Goal: Task Accomplishment & Management: Manage account settings

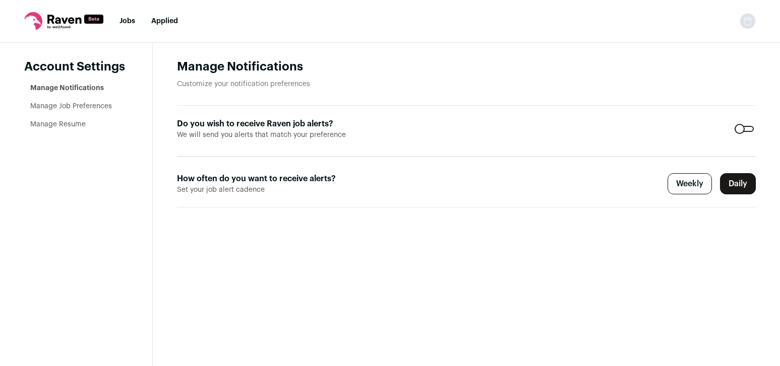
click at [88, 87] on link "Manage Notifications" at bounding box center [67, 88] width 74 height 7
click at [88, 106] on link "Manage Job Preferences" at bounding box center [71, 106] width 82 height 7
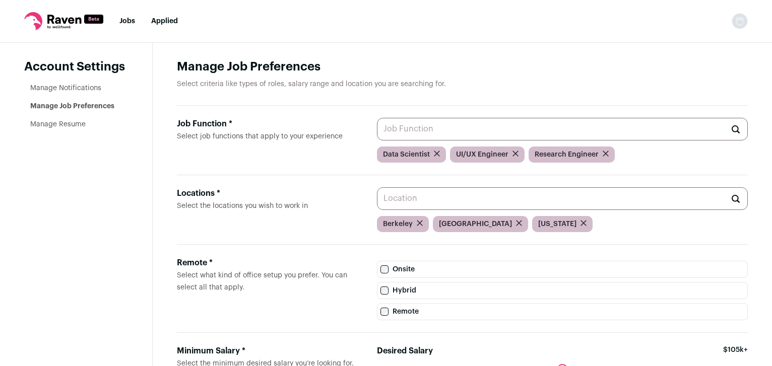
click at [396, 133] on input "Job Function * Select job functions that apply to your experience" at bounding box center [562, 129] width 371 height 23
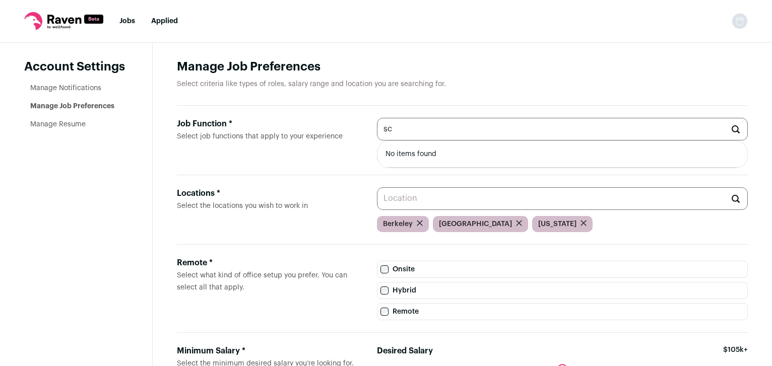
type input "s"
type input "r"
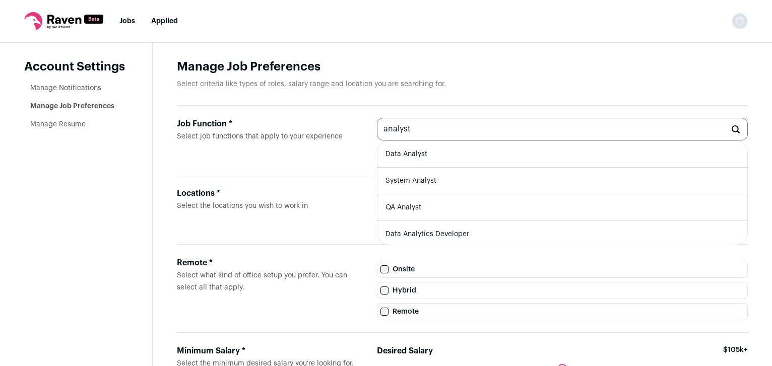
click at [469, 156] on li "Data Analyst" at bounding box center [562, 154] width 370 height 27
type input "Data Analyst"
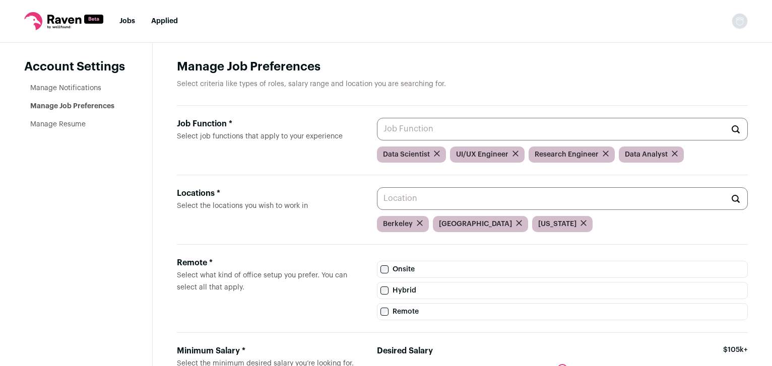
click at [447, 135] on input "Job Function * Select job functions that apply to your experience" at bounding box center [562, 129] width 371 height 23
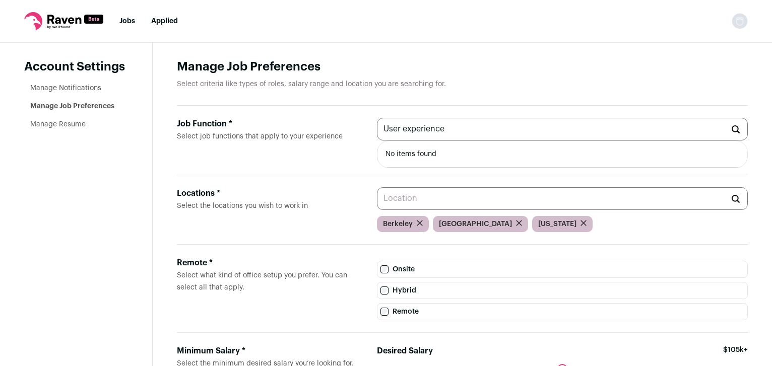
type input "User experience"
click at [339, 128] on div "Job Function *" at bounding box center [269, 124] width 184 height 12
click at [377, 128] on input "User experience" at bounding box center [562, 129] width 371 height 23
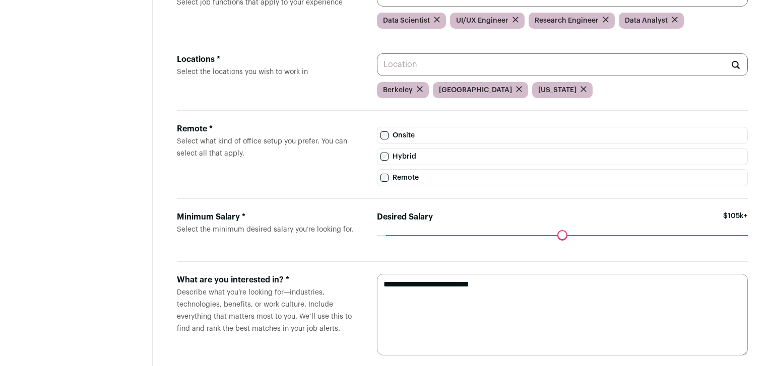
scroll to position [157, 0]
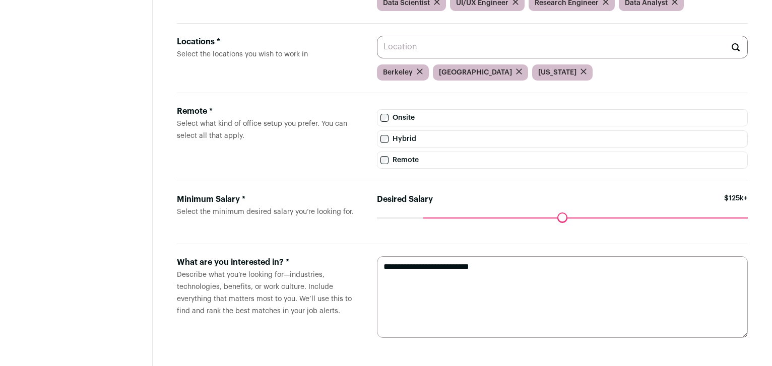
drag, startPoint x: 391, startPoint y: 216, endPoint x: 426, endPoint y: 218, distance: 35.3
click at [426, 218] on input "Desired Salary" at bounding box center [562, 218] width 371 height 0
drag, startPoint x: 426, startPoint y: 218, endPoint x: 398, endPoint y: 217, distance: 28.2
click at [398, 218] on input "Desired Salary" at bounding box center [562, 218] width 371 height 0
drag, startPoint x: 398, startPoint y: 217, endPoint x: 393, endPoint y: 218, distance: 5.1
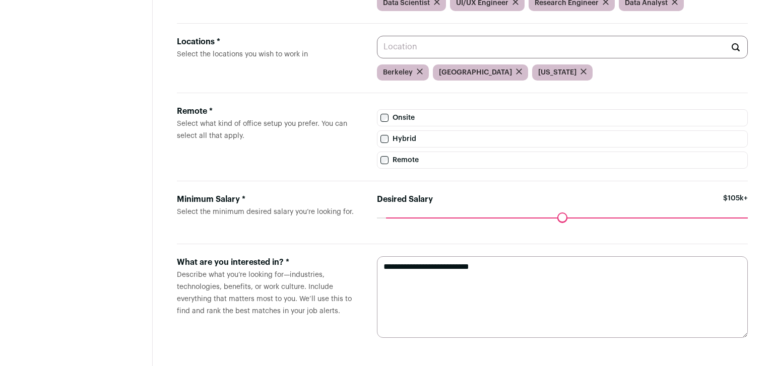
click at [393, 218] on input "Desired Salary" at bounding box center [562, 218] width 371 height 0
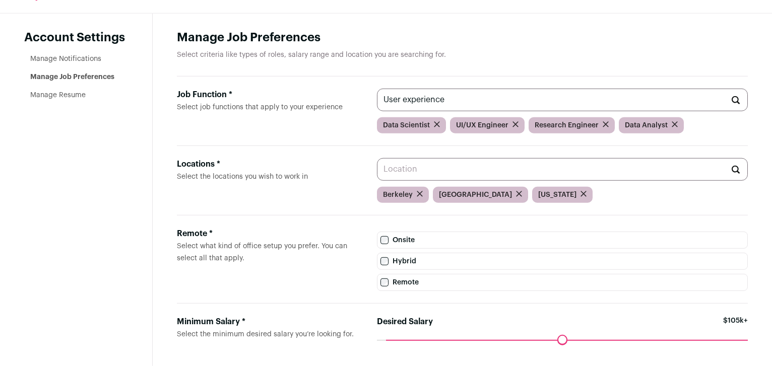
scroll to position [0, 0]
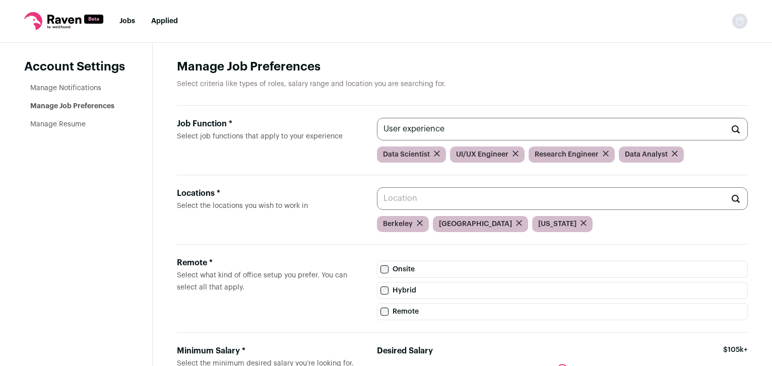
click at [62, 124] on link "Manage Resume" at bounding box center [57, 124] width 55 height 7
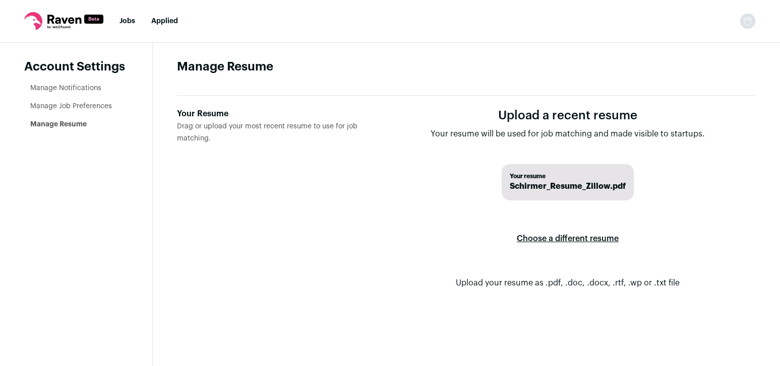
click at [160, 20] on link "Applied" at bounding box center [164, 21] width 27 height 7
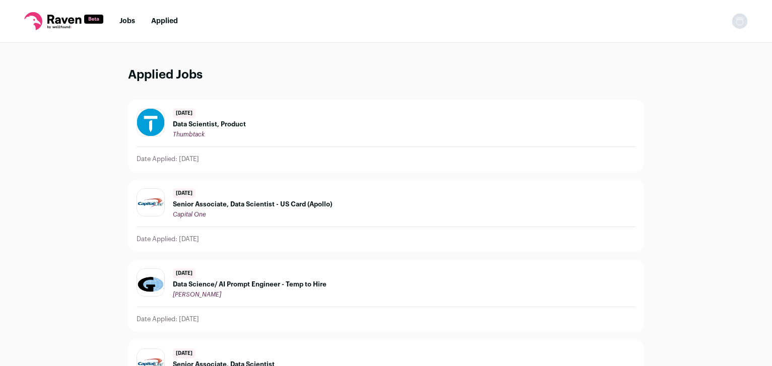
click at [124, 17] on li "Jobs" at bounding box center [127, 21] width 16 height 10
click at [126, 20] on link "Jobs" at bounding box center [127, 21] width 16 height 7
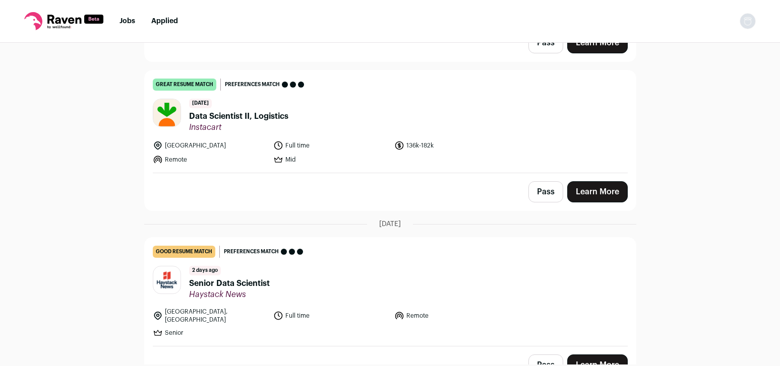
scroll to position [377, 0]
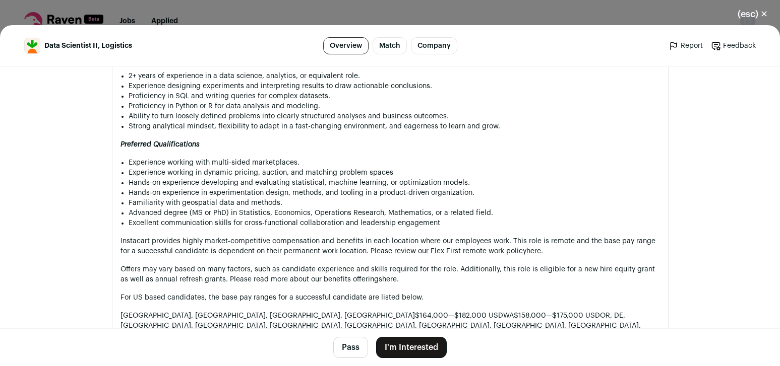
scroll to position [960, 0]
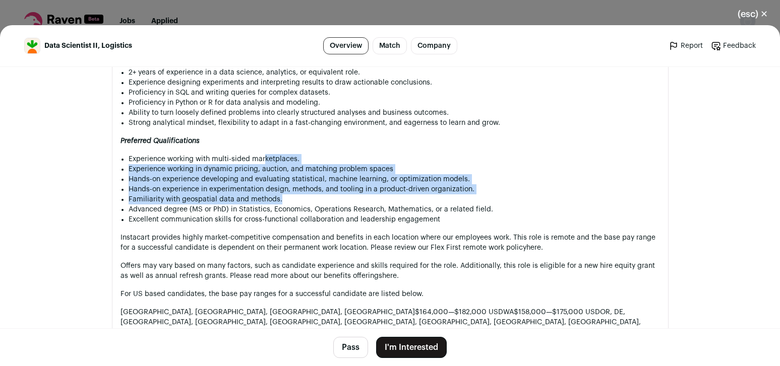
drag, startPoint x: 259, startPoint y: 168, endPoint x: 340, endPoint y: 215, distance: 93.9
click at [340, 215] on ul "Experience working with multi-sided marketplaces. Experience working in dynamic…" at bounding box center [394, 189] width 531 height 71
drag, startPoint x: 340, startPoint y: 215, endPoint x: 336, endPoint y: 210, distance: 6.1
click at [340, 205] on li "Familiarity with geospatial data and methods." at bounding box center [394, 200] width 531 height 10
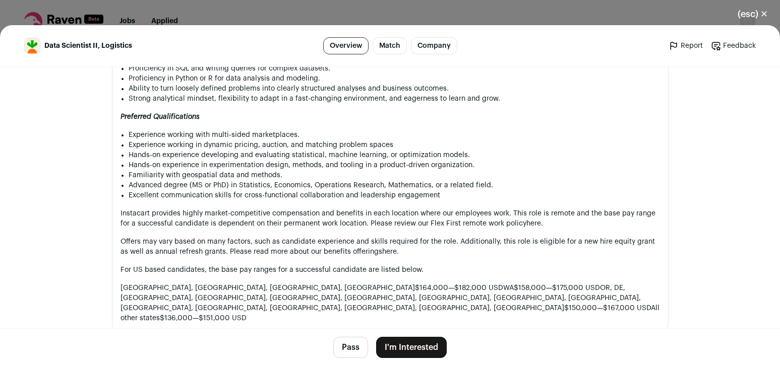
scroll to position [985, 0]
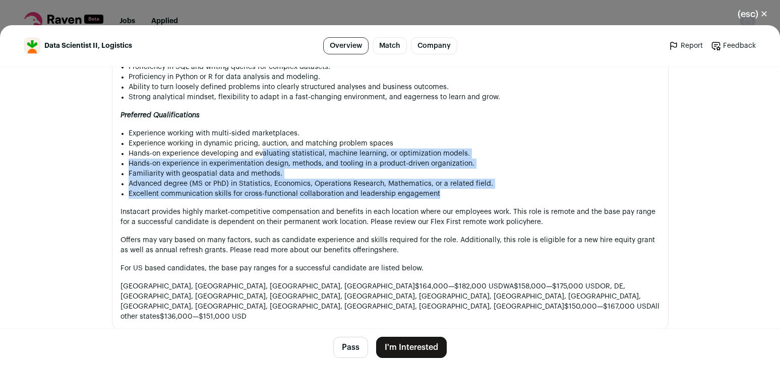
drag, startPoint x: 259, startPoint y: 168, endPoint x: 379, endPoint y: 214, distance: 129.1
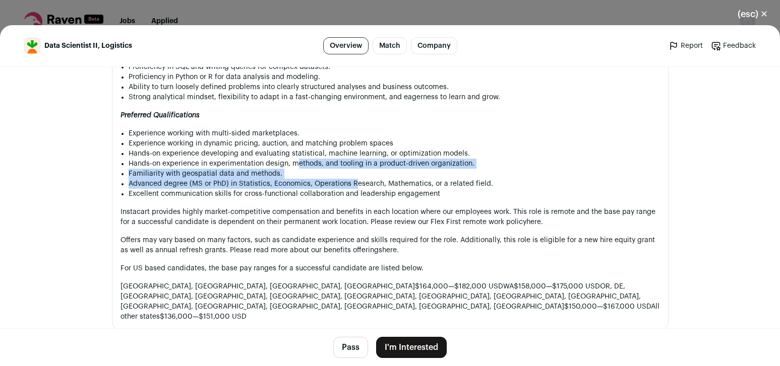
drag, startPoint x: 293, startPoint y: 177, endPoint x: 351, endPoint y: 201, distance: 63.3
click at [351, 199] on ul "Experience working with multi-sided marketplaces. Experience working in dynamic…" at bounding box center [394, 164] width 531 height 71
click at [351, 189] on li "Advanced degree (MS or PhD) in Statistics, Economics, Operations Research, Math…" at bounding box center [394, 184] width 531 height 10
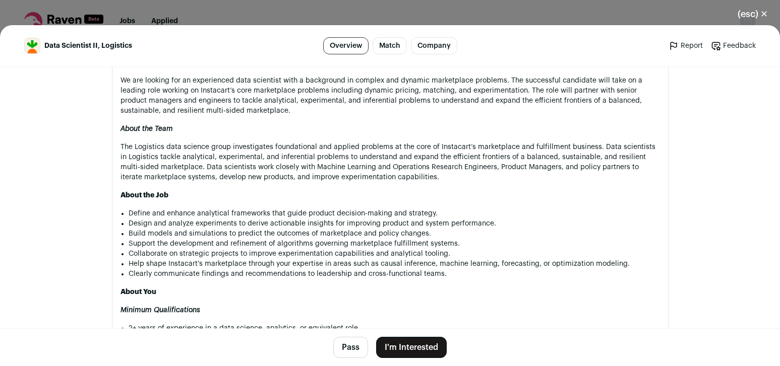
scroll to position [703, 0]
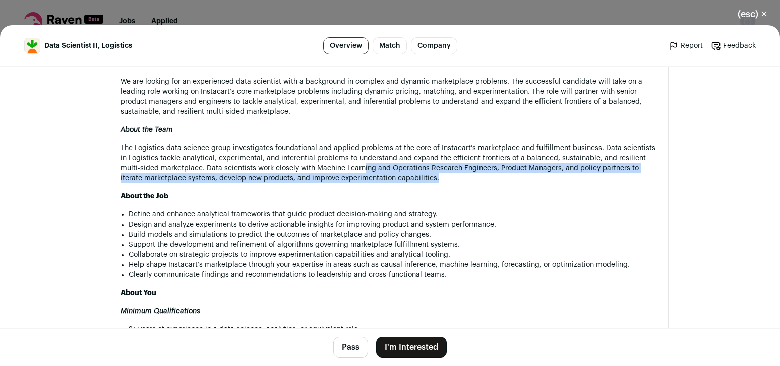
drag, startPoint x: 337, startPoint y: 169, endPoint x: 423, endPoint y: 188, distance: 87.8
click at [423, 188] on div "We're transforming the grocery industry At Instacart, we invite the world to sh…" at bounding box center [389, 247] width 539 height 716
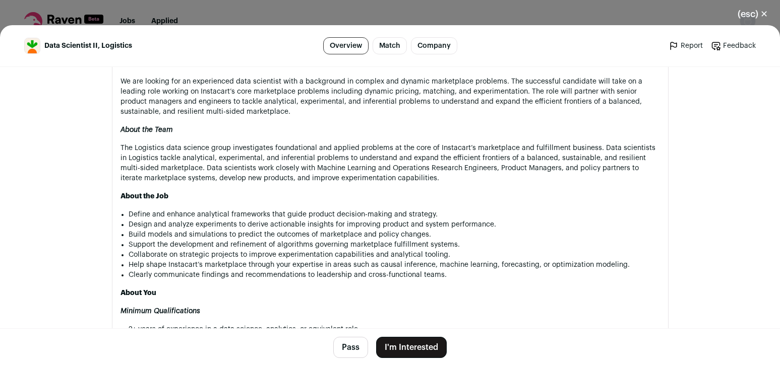
click at [423, 188] on div "We're transforming the grocery industry At Instacart, we invite the world to sh…" at bounding box center [389, 247] width 539 height 716
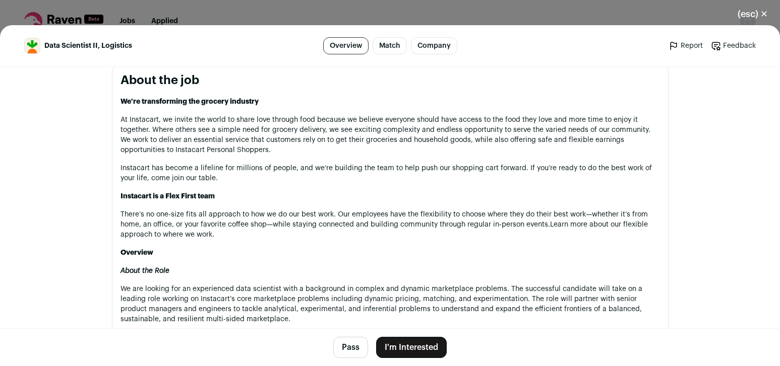
scroll to position [437, 0]
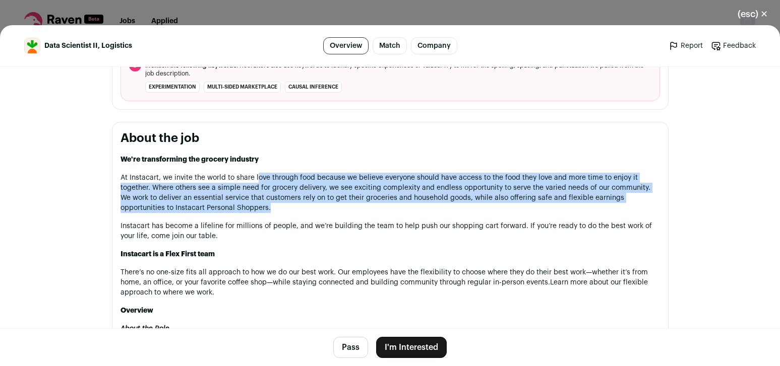
drag, startPoint x: 254, startPoint y: 183, endPoint x: 275, endPoint y: 211, distance: 34.6
click at [275, 211] on p "At Instacart, we invite the world to share love through food because we believe…" at bounding box center [389, 193] width 539 height 40
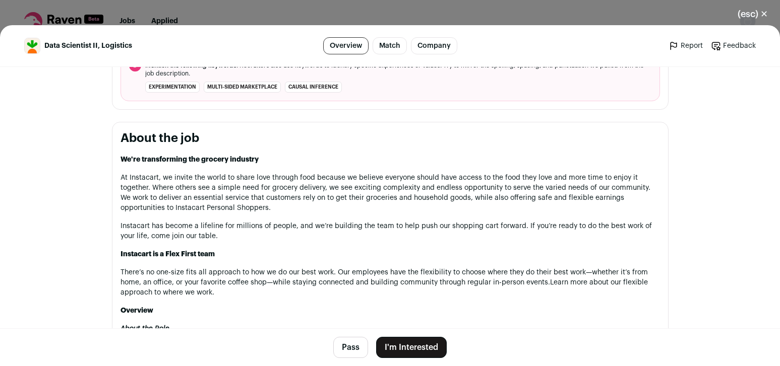
click at [275, 211] on p "At Instacart, we invite the world to share love through food because we believe…" at bounding box center [389, 193] width 539 height 40
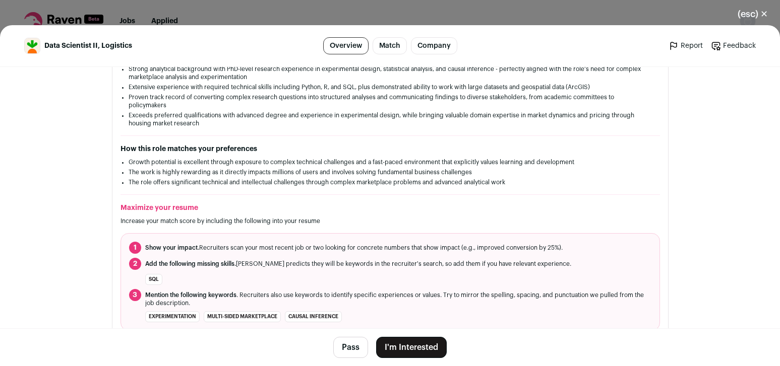
scroll to position [129, 0]
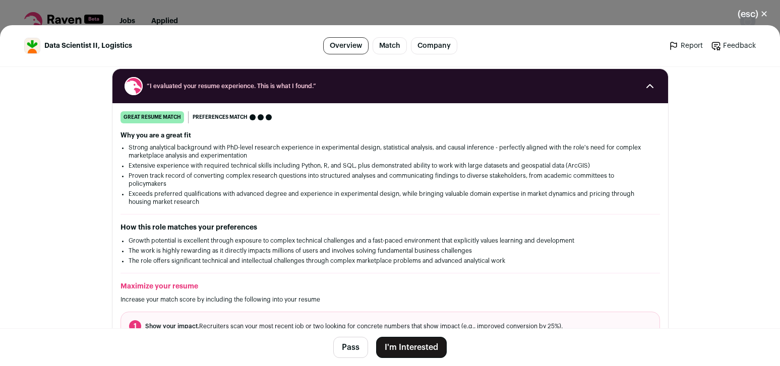
click at [411, 344] on button "I'm Interested" at bounding box center [411, 347] width 71 height 21
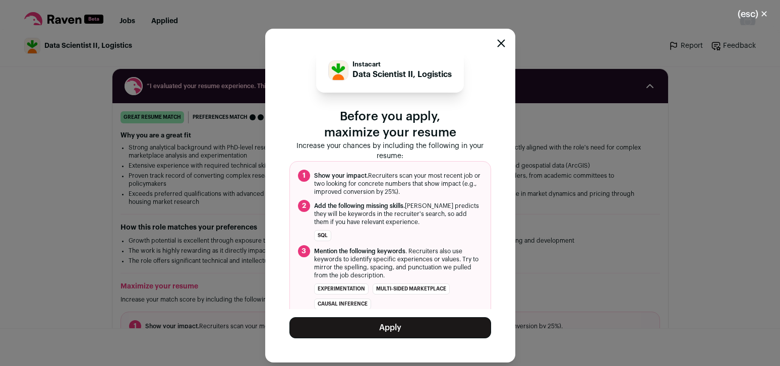
scroll to position [0, 0]
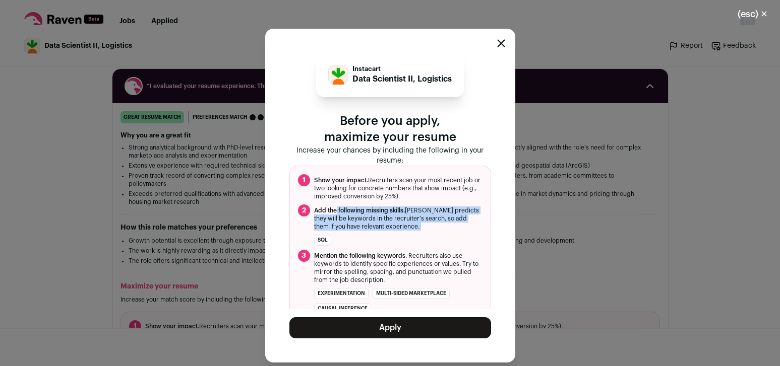
drag, startPoint x: 336, startPoint y: 208, endPoint x: 419, endPoint y: 235, distance: 87.5
click at [419, 235] on ol "1 Show your impact. Recruiters scan your most recent job or two looking for con…" at bounding box center [390, 244] width 202 height 157
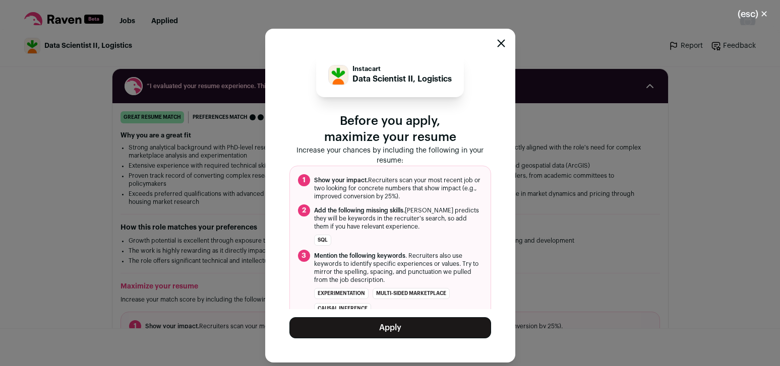
click at [419, 235] on ol "1 Show your impact. Recruiters scan your most recent job or two looking for con…" at bounding box center [390, 244] width 202 height 157
drag, startPoint x: 382, startPoint y: 182, endPoint x: 420, endPoint y: 204, distance: 43.8
click at [420, 204] on ol "1 Show your impact. Recruiters scan your most recent job or two looking for con…" at bounding box center [390, 244] width 202 height 157
drag, startPoint x: 421, startPoint y: 204, endPoint x: 423, endPoint y: 216, distance: 11.8
click at [421, 206] on ol "1 Show your impact. Recruiters scan your most recent job or two looking for con…" at bounding box center [390, 244] width 202 height 157
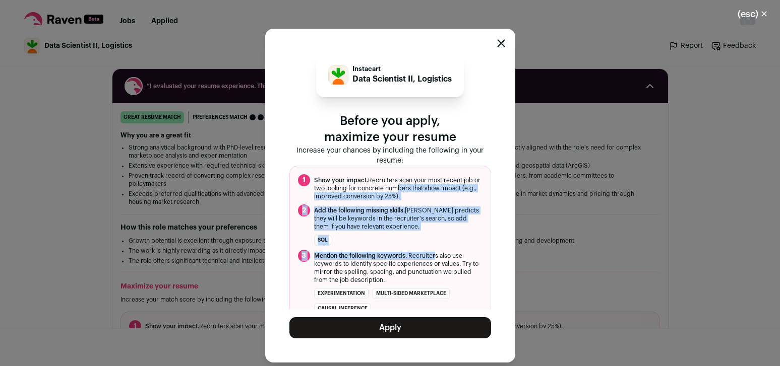
drag, startPoint x: 401, startPoint y: 188, endPoint x: 434, endPoint y: 258, distance: 77.1
click at [434, 258] on ol "1 Show your impact. Recruiters scan your most recent job or two looking for con…" at bounding box center [390, 244] width 202 height 157
click at [501, 43] on icon "Close modal" at bounding box center [500, 43] width 7 height 7
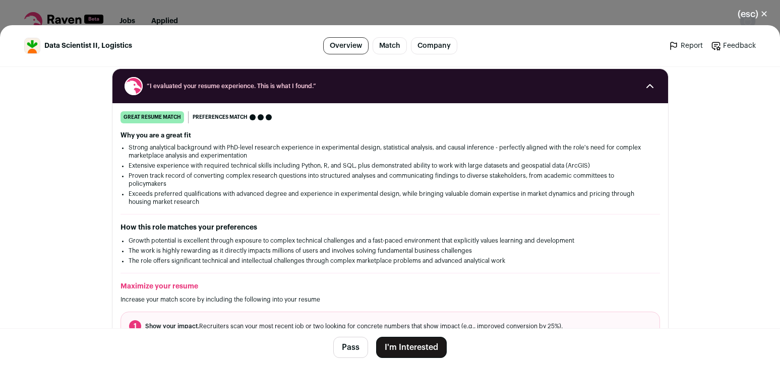
click at [759, 14] on button "(esc) ✕" at bounding box center [752, 14] width 54 height 22
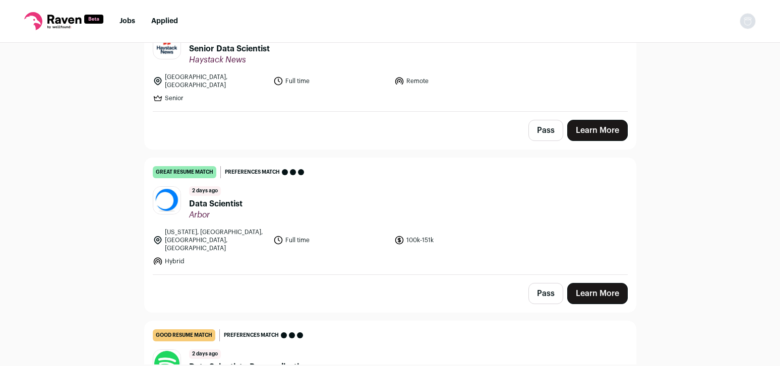
scroll to position [608, 0]
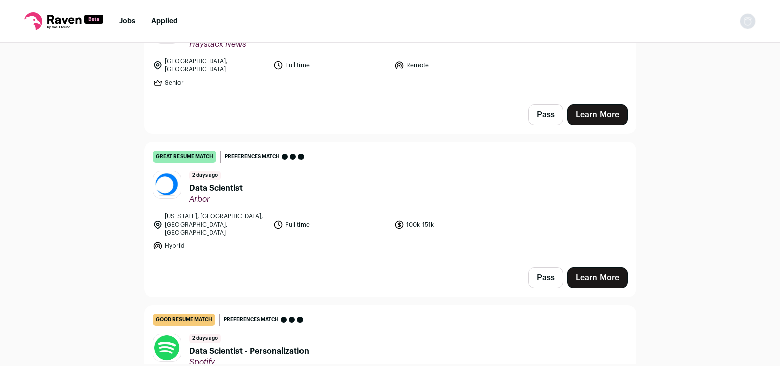
click at [226, 182] on span "Data Scientist" at bounding box center [215, 188] width 53 height 12
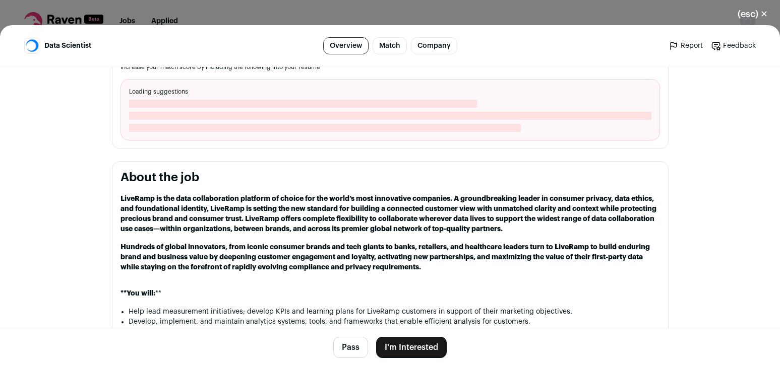
scroll to position [394, 0]
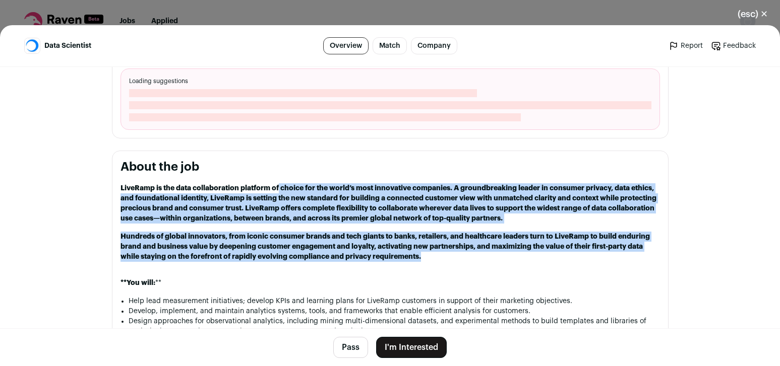
drag, startPoint x: 274, startPoint y: 182, endPoint x: 450, endPoint y: 260, distance: 192.3
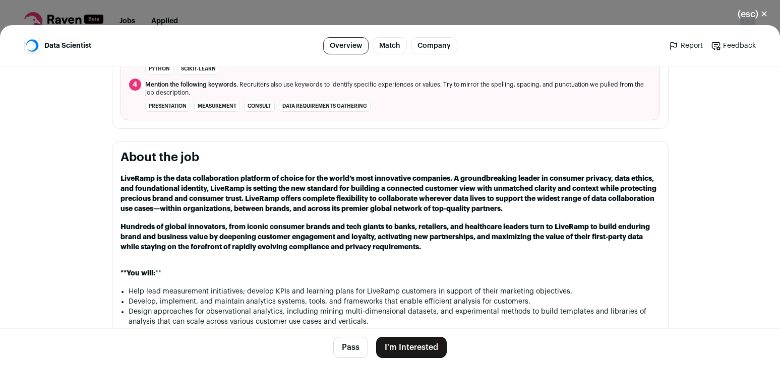
scroll to position [539, 0]
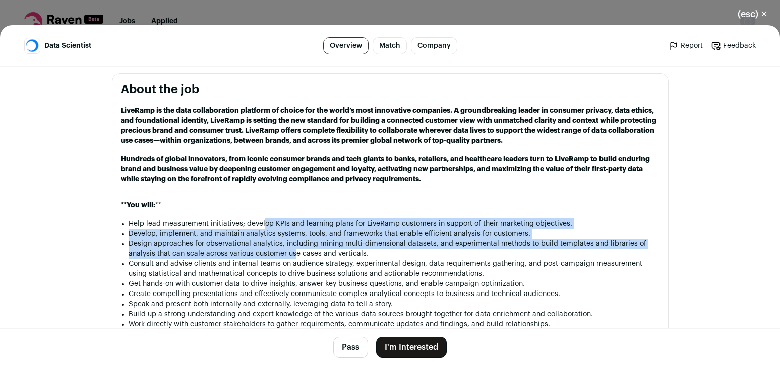
drag, startPoint x: 260, startPoint y: 220, endPoint x: 289, endPoint y: 249, distance: 41.3
click at [289, 249] on ul "Help lead measurement initiatives; develop KPIs and learning plans for LiveRamp…" at bounding box center [394, 274] width 531 height 111
click at [289, 249] on li "Design approaches for observational analytics, including mining multi-dimension…" at bounding box center [394, 249] width 531 height 20
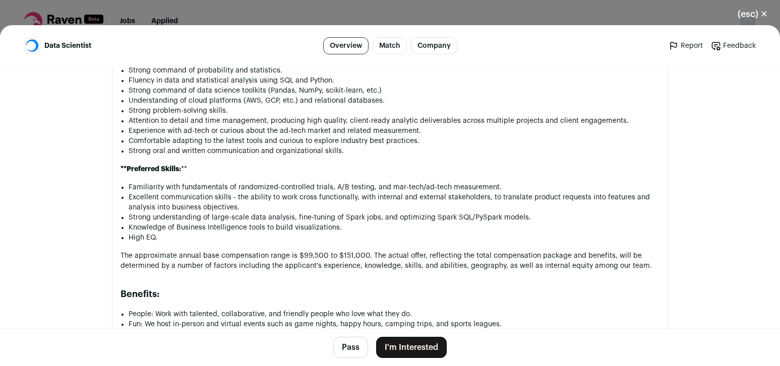
scroll to position [899, 0]
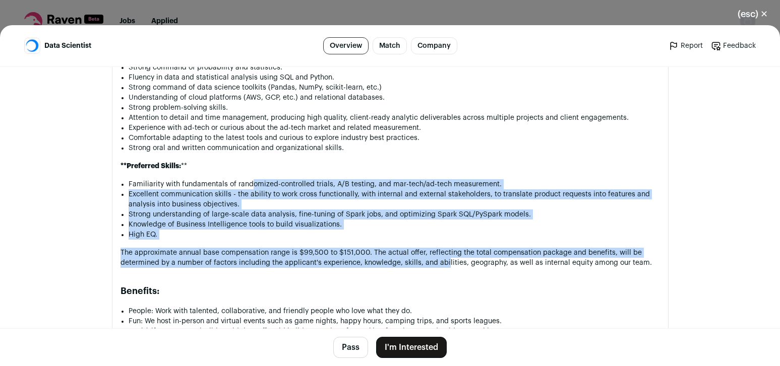
drag, startPoint x: 260, startPoint y: 195, endPoint x: 441, endPoint y: 272, distance: 196.7
click at [441, 272] on div "LiveRamp is the data collaboration platform of choice for the world’s most inno…" at bounding box center [389, 179] width 539 height 867
click at [441, 268] on p "The approximate annual base compensation range is $99,500 to $151,000. The actu…" at bounding box center [389, 258] width 539 height 20
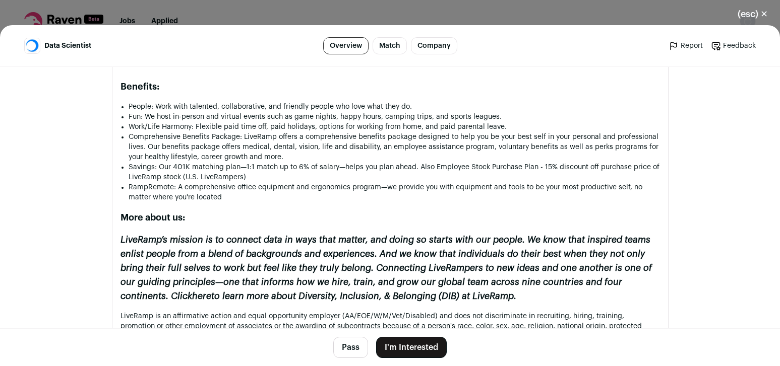
scroll to position [1105, 0]
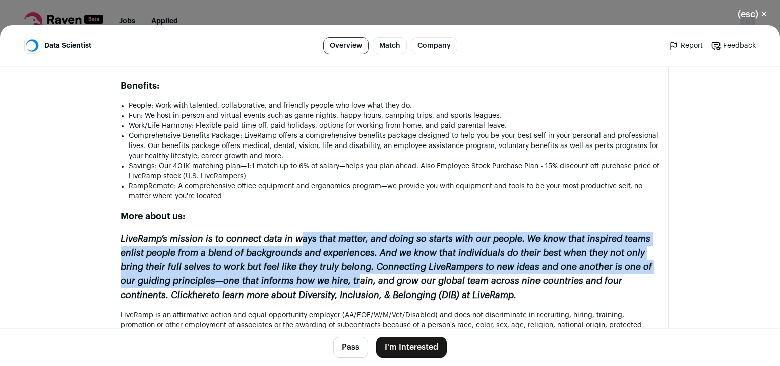
drag, startPoint x: 308, startPoint y: 252, endPoint x: 443, endPoint y: 288, distance: 139.6
click at [443, 288] on h2 "LiveRamp’s mission is to connect data in ways that matter, and doing so starts …" at bounding box center [389, 267] width 539 height 71
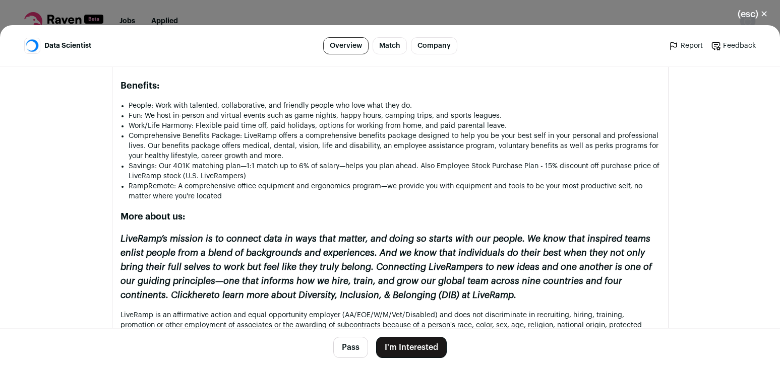
click at [443, 288] on h2 "LiveRamp’s mission is to connect data in ways that matter, and doing so starts …" at bounding box center [389, 267] width 539 height 71
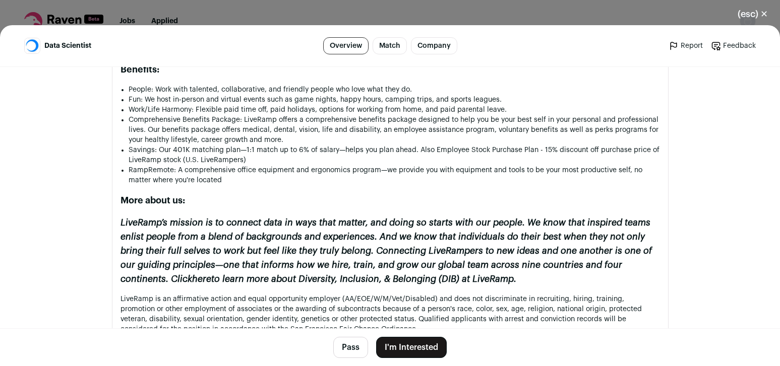
scroll to position [1122, 0]
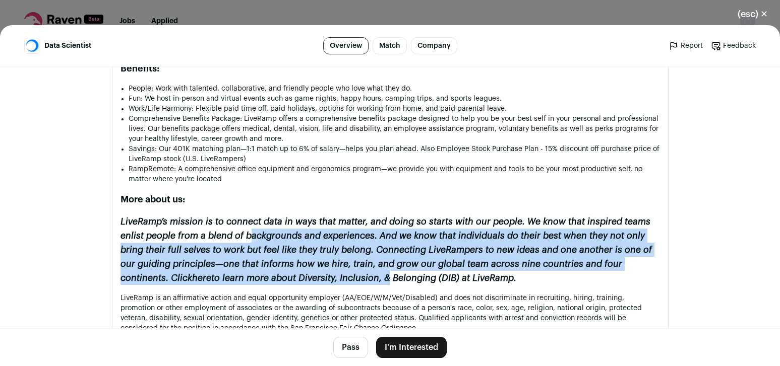
drag, startPoint x: 282, startPoint y: 247, endPoint x: 483, endPoint y: 288, distance: 205.3
click at [483, 283] on em "LiveRamp’s mission is to connect data in ways that matter, and doing so starts …" at bounding box center [385, 250] width 531 height 66
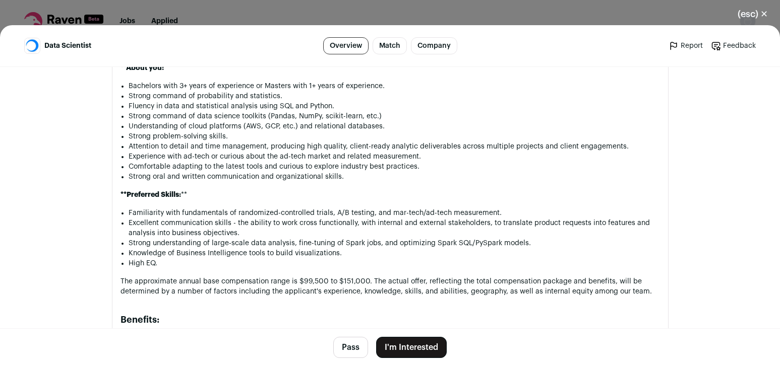
scroll to position [856, 0]
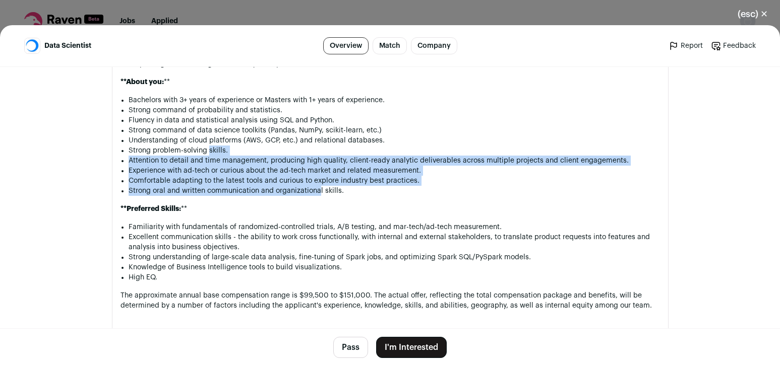
drag, startPoint x: 205, startPoint y: 154, endPoint x: 315, endPoint y: 203, distance: 120.5
click at [315, 196] on ul "Bachelors with 3+ years of experience or Masters with 1+ years of experience. S…" at bounding box center [394, 145] width 531 height 101
click at [315, 196] on li "Strong oral and written communication and organizational skills." at bounding box center [394, 191] width 531 height 10
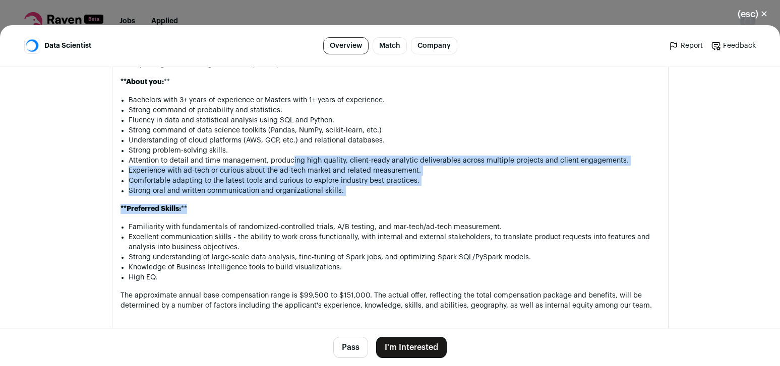
drag, startPoint x: 289, startPoint y: 169, endPoint x: 313, endPoint y: 215, distance: 52.1
click at [313, 215] on div "LiveRamp is the data collaboration platform of choice for the world’s most inno…" at bounding box center [389, 222] width 539 height 867
click at [314, 214] on p "**Preferred Skills: **" at bounding box center [389, 209] width 539 height 10
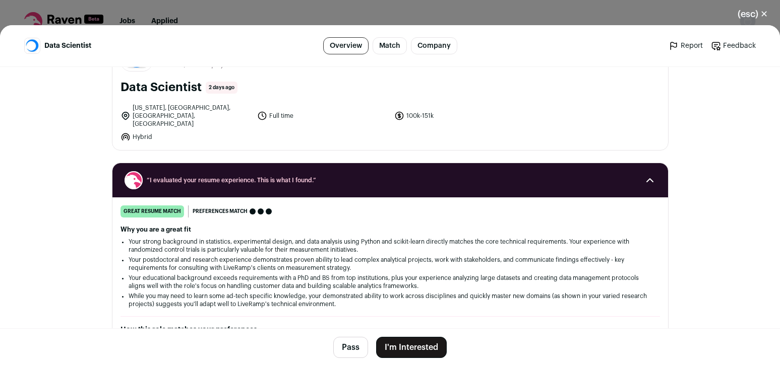
scroll to position [0, 0]
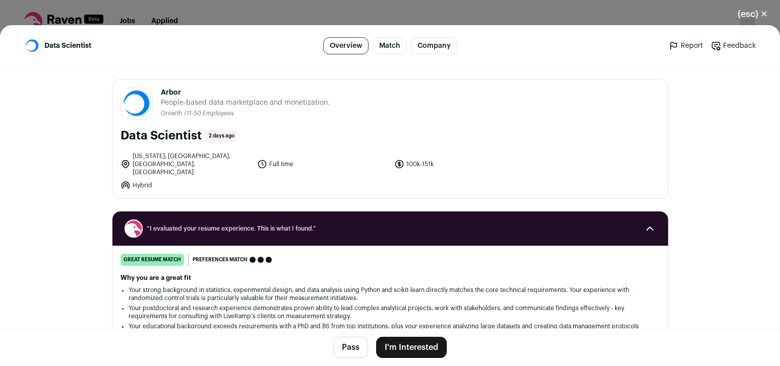
click at [765, 17] on button "(esc) ✕" at bounding box center [752, 14] width 54 height 22
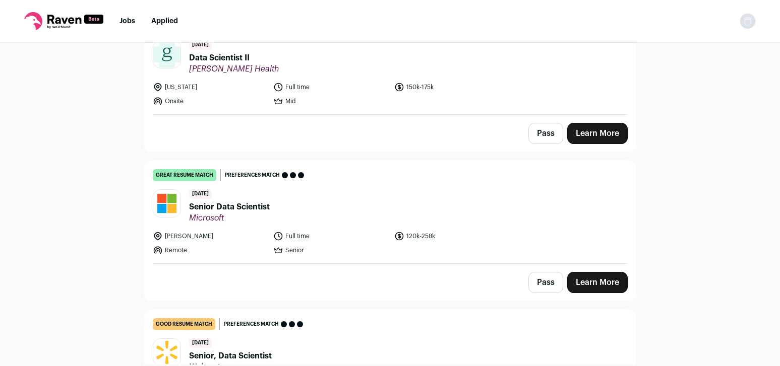
scroll to position [1199, 0]
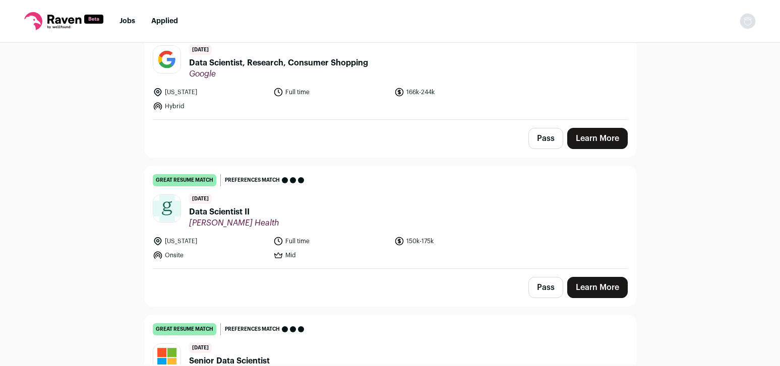
click at [498, 212] on header "3 days ago Data Scientist II Garner Health" at bounding box center [390, 212] width 475 height 34
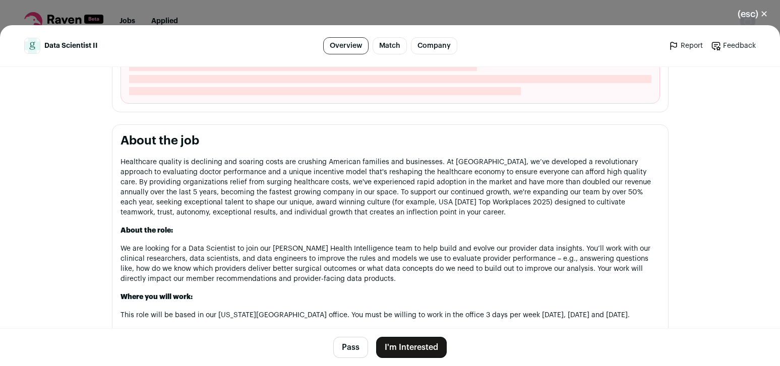
scroll to position [428, 0]
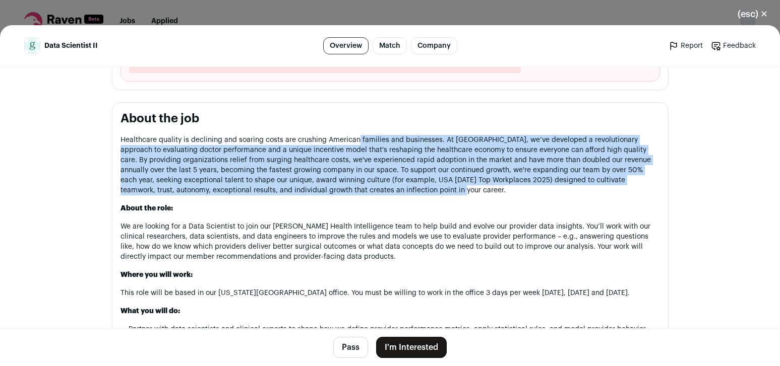
drag, startPoint x: 353, startPoint y: 147, endPoint x: 475, endPoint y: 196, distance: 130.9
click at [475, 196] on p "Healthcare quality is declining and soaring costs are crushing American familie…" at bounding box center [389, 165] width 539 height 60
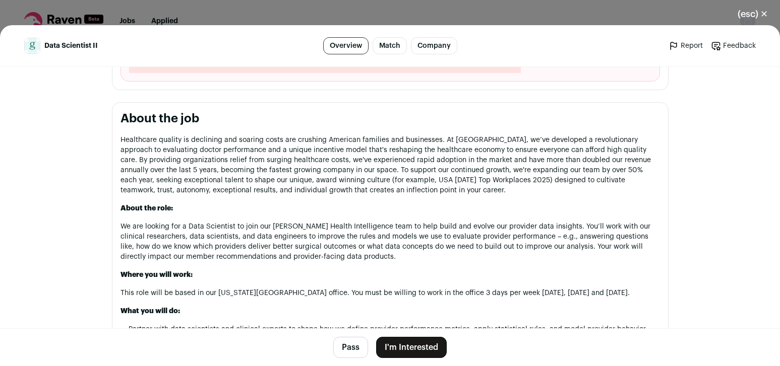
click at [475, 196] on p "Healthcare quality is declining and soaring costs are crushing American familie…" at bounding box center [389, 165] width 539 height 60
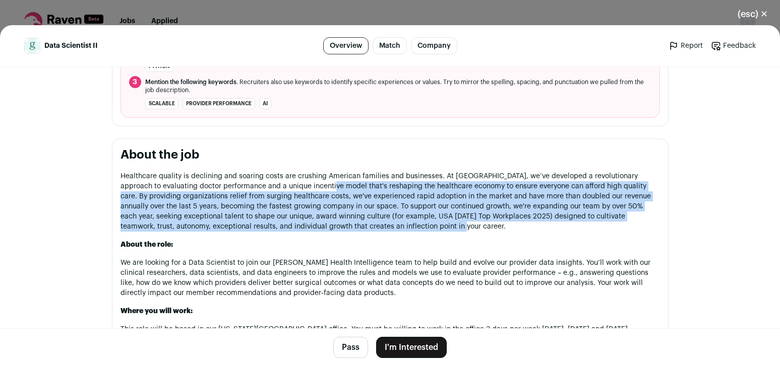
drag, startPoint x: 329, startPoint y: 153, endPoint x: 450, endPoint y: 227, distance: 141.4
click at [450, 227] on p "Healthcare quality is declining and soaring costs are crushing American familie…" at bounding box center [389, 201] width 539 height 60
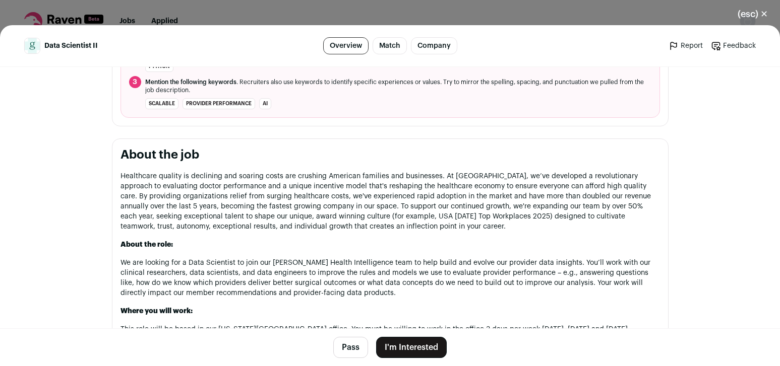
click at [450, 227] on p "Healthcare quality is declining and soaring costs are crushing American familie…" at bounding box center [389, 201] width 539 height 60
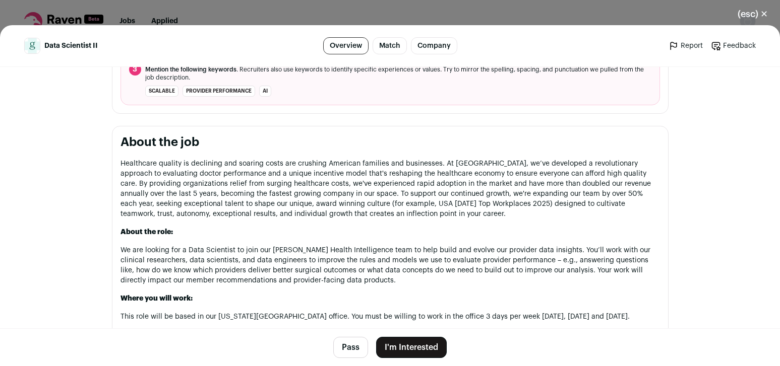
scroll to position [446, 0]
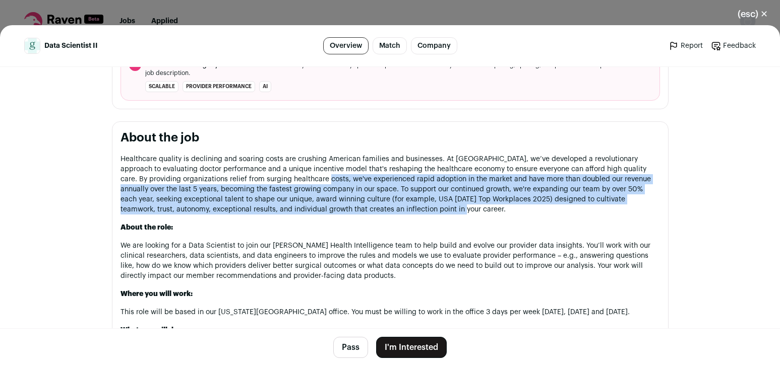
drag, startPoint x: 333, startPoint y: 185, endPoint x: 450, endPoint y: 215, distance: 120.0
click at [450, 215] on p "Healthcare quality is declining and soaring costs are crushing American familie…" at bounding box center [389, 184] width 539 height 60
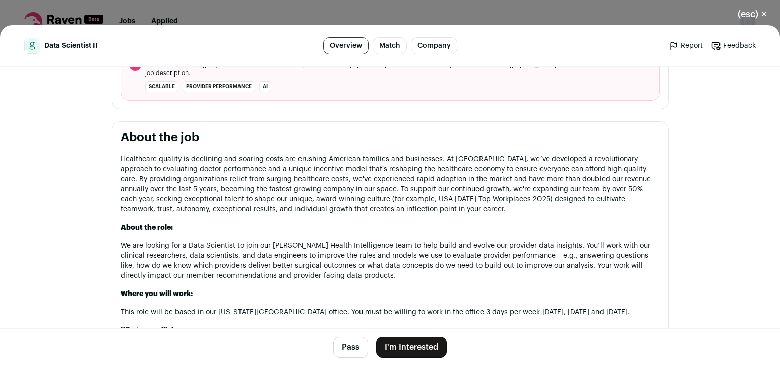
click at [450, 215] on p "Healthcare quality is declining and soaring costs are crushing American familie…" at bounding box center [389, 184] width 539 height 60
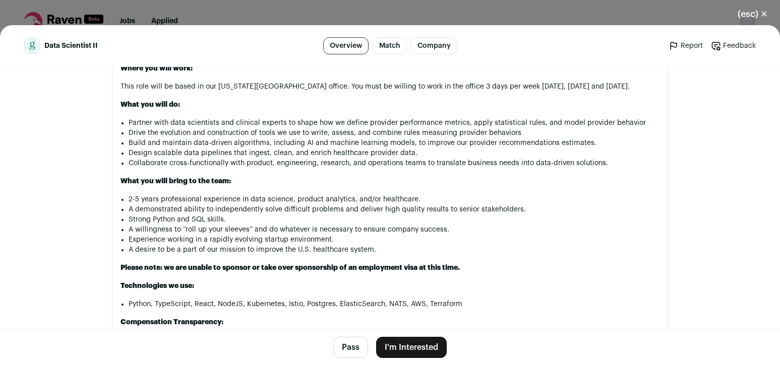
scroll to position [677, 0]
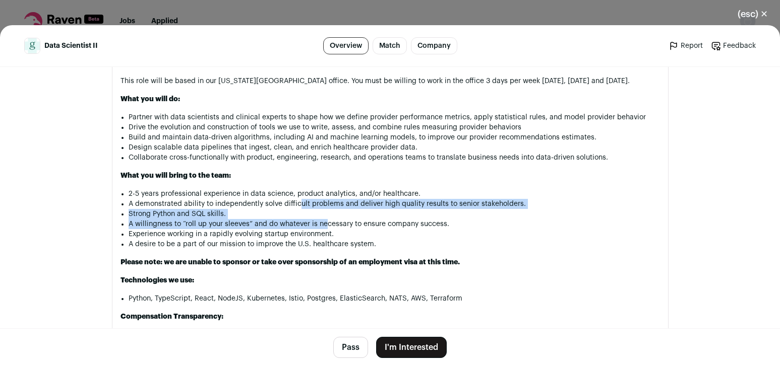
drag, startPoint x: 295, startPoint y: 209, endPoint x: 323, endPoint y: 229, distance: 33.9
click at [323, 229] on ul "2-5 years professional experience in data science, product analytics, and/or he…" at bounding box center [394, 219] width 531 height 60
click at [323, 229] on li "A willingness to “roll up your sleeves” and do whatever is necessary to ensure …" at bounding box center [394, 224] width 531 height 10
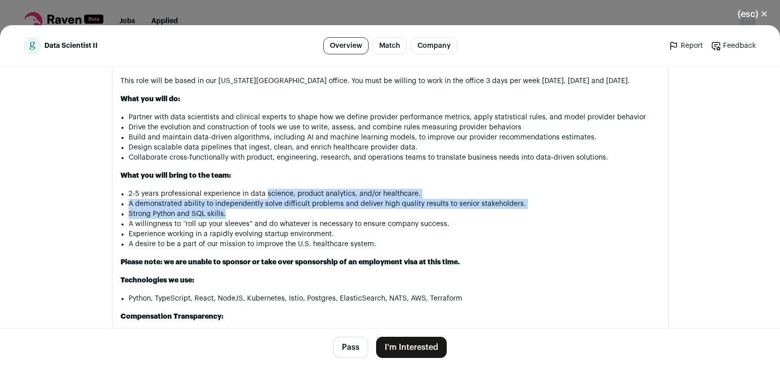
drag, startPoint x: 262, startPoint y: 201, endPoint x: 279, endPoint y: 222, distance: 27.2
click at [279, 222] on ul "2-5 years professional experience in data science, product analytics, and/or he…" at bounding box center [394, 219] width 531 height 60
click at [279, 219] on li "Strong Python and SQL skills." at bounding box center [394, 214] width 531 height 10
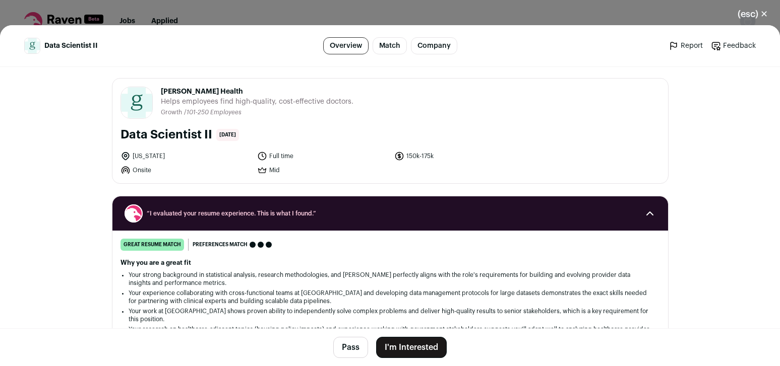
scroll to position [0, 0]
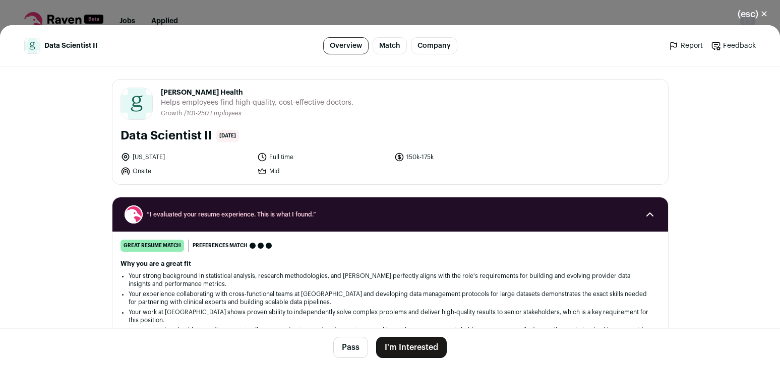
click at [399, 348] on button "I'm Interested" at bounding box center [411, 347] width 71 height 21
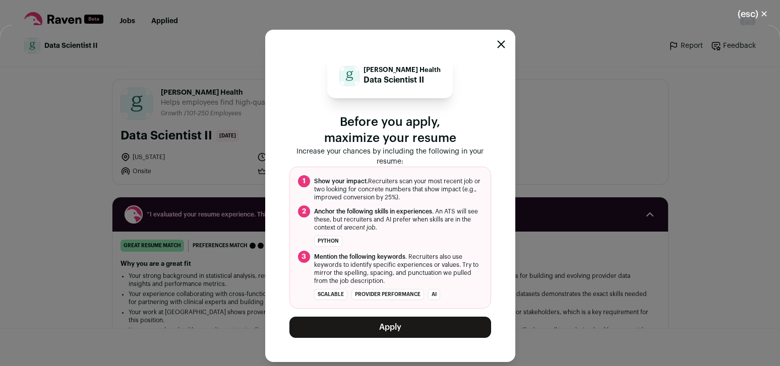
click at [437, 329] on button "Apply" at bounding box center [390, 327] width 202 height 21
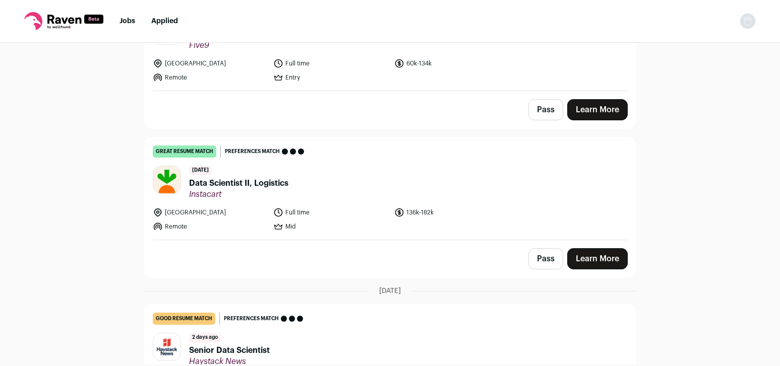
scroll to position [291, 0]
click at [254, 165] on link "great resume match You meet the must-have requirements, the nice-to-have requir…" at bounding box center [390, 188] width 491 height 102
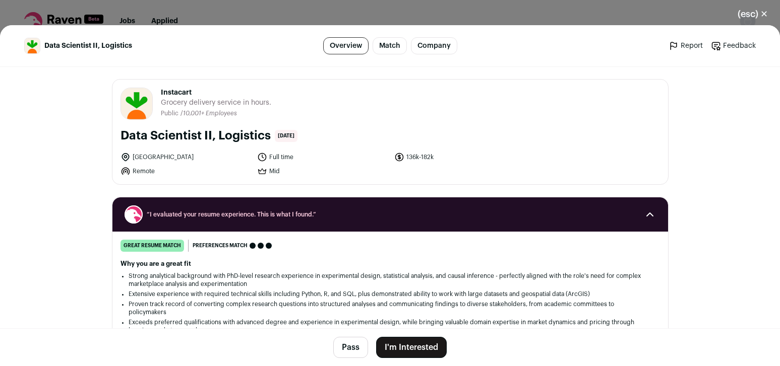
click at [430, 344] on button "I'm Interested" at bounding box center [411, 347] width 71 height 21
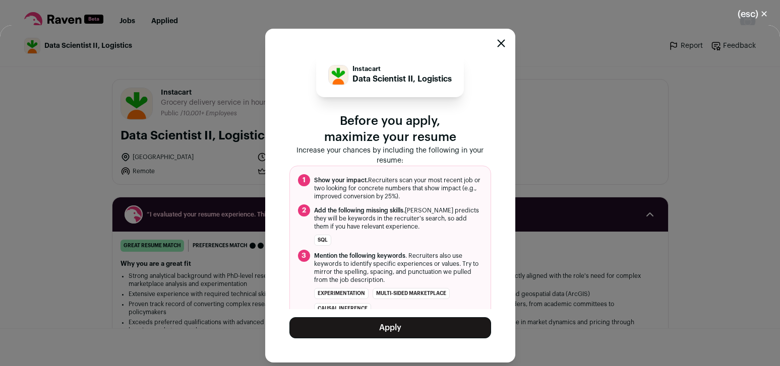
click at [427, 328] on button "Apply" at bounding box center [390, 328] width 202 height 21
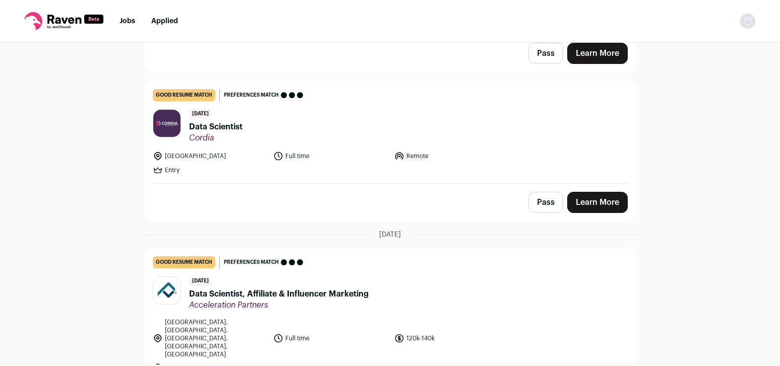
scroll to position [1739, 0]
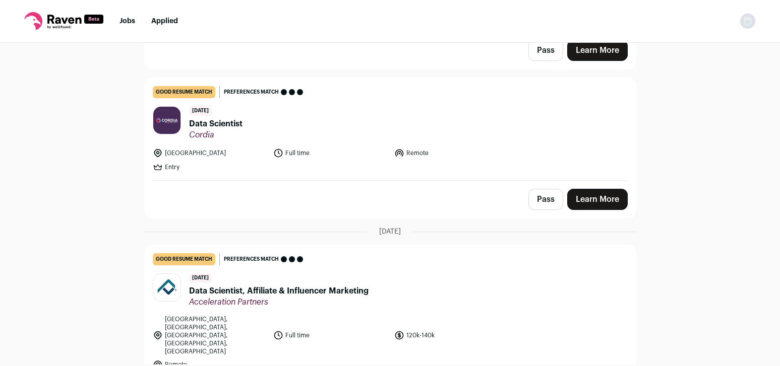
click at [370, 122] on header "5 days ago Data Scientist Cordia" at bounding box center [390, 123] width 475 height 34
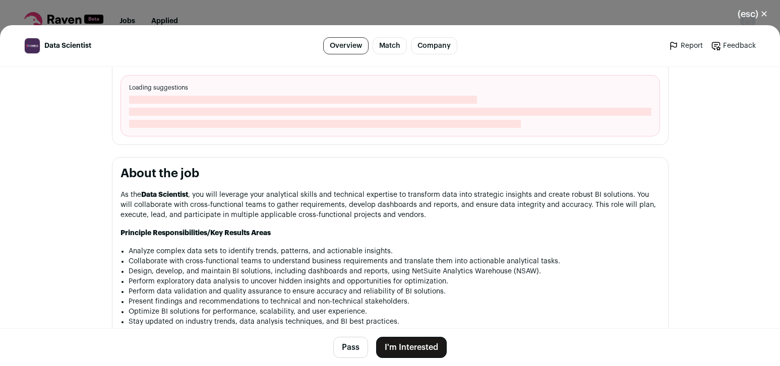
scroll to position [377, 0]
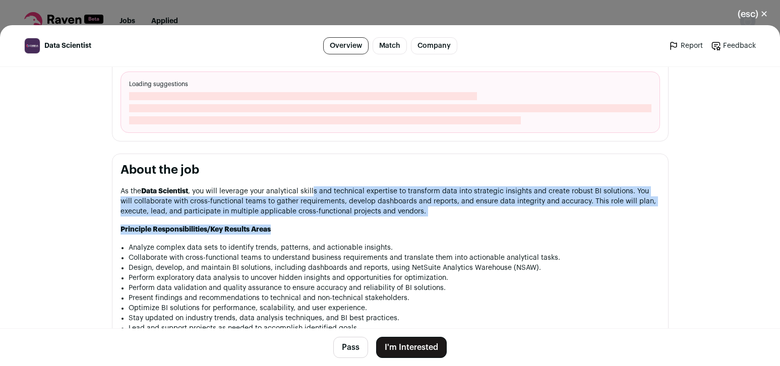
drag, startPoint x: 311, startPoint y: 196, endPoint x: 413, endPoint y: 239, distance: 110.8
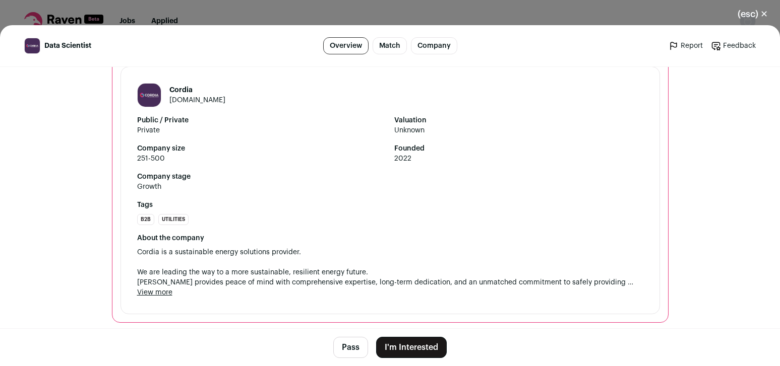
scroll to position [1075, 0]
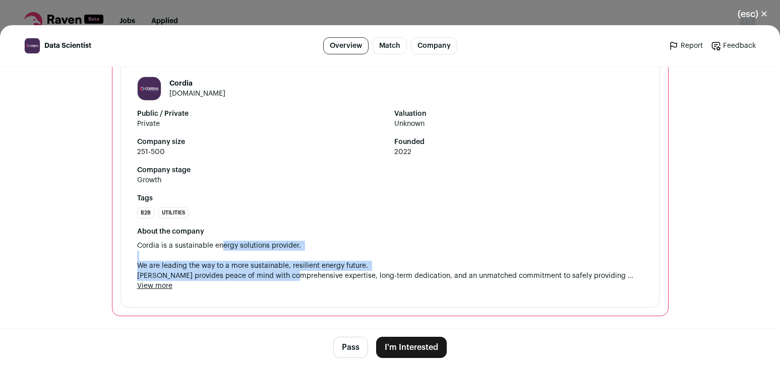
drag, startPoint x: 219, startPoint y: 248, endPoint x: 292, endPoint y: 278, distance: 79.1
click at [292, 278] on span "Cordia is a sustainable energy solutions provider. We are leading the way to a …" at bounding box center [390, 261] width 506 height 40
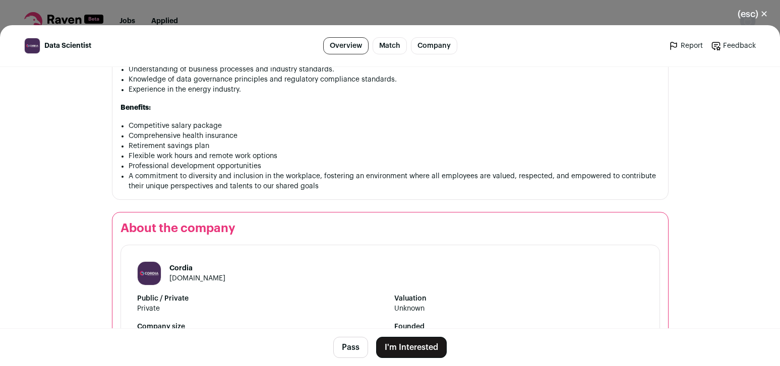
scroll to position [647, 0]
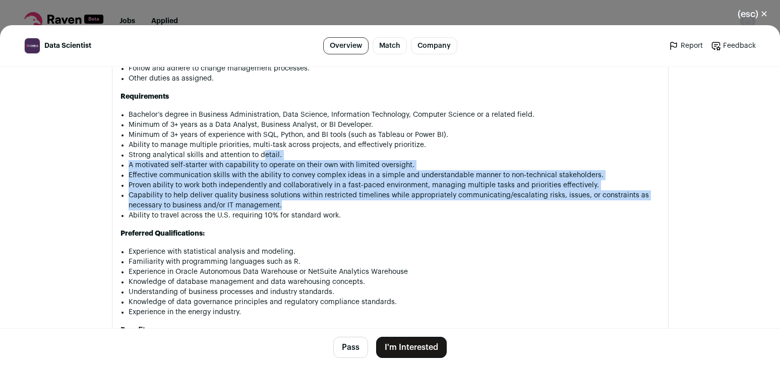
drag, startPoint x: 260, startPoint y: 170, endPoint x: 300, endPoint y: 217, distance: 62.2
click at [300, 217] on ul "Bachelor’s degree in Business Administration, Data Science, Information Technol…" at bounding box center [394, 165] width 531 height 111
click at [300, 211] on li "Capability to help deliver quality business solutions within restricted timelin…" at bounding box center [394, 201] width 531 height 20
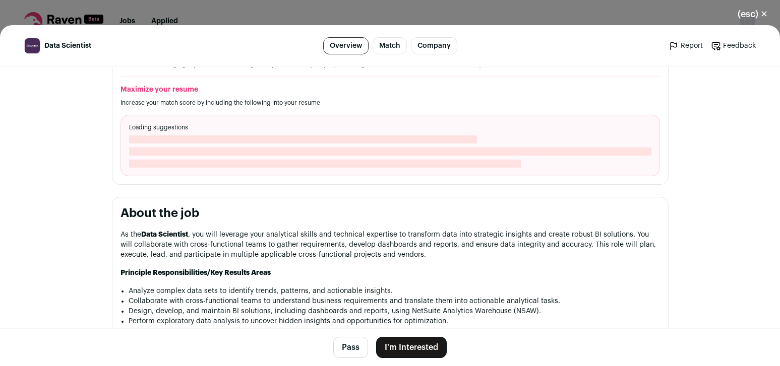
scroll to position [330, 0]
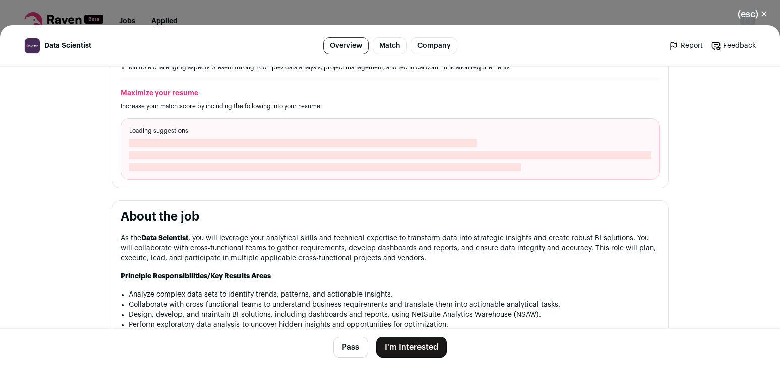
click at [420, 343] on button "I'm Interested" at bounding box center [411, 347] width 71 height 21
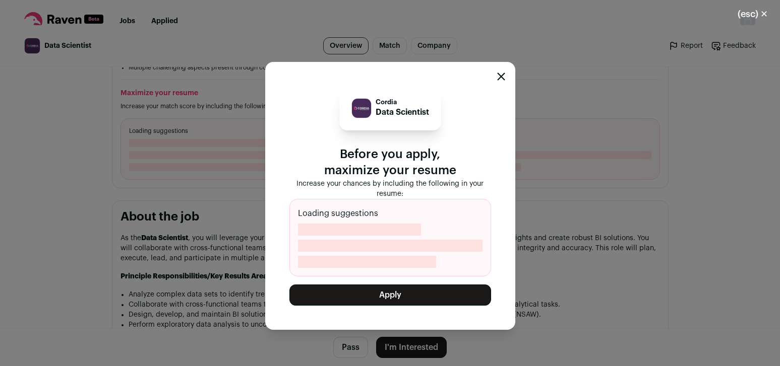
click at [410, 299] on button "Apply" at bounding box center [390, 295] width 202 height 21
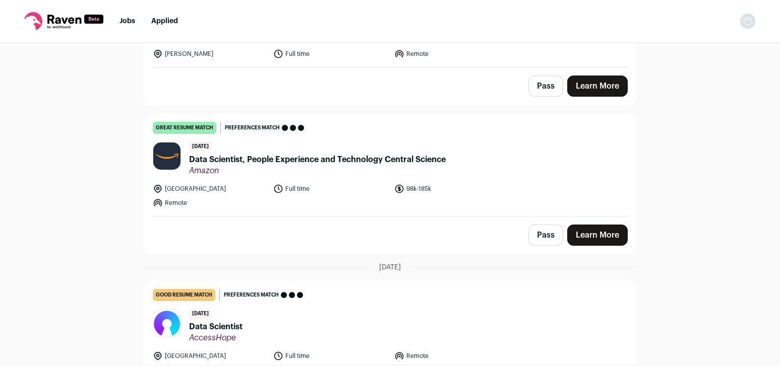
scroll to position [2039, 0]
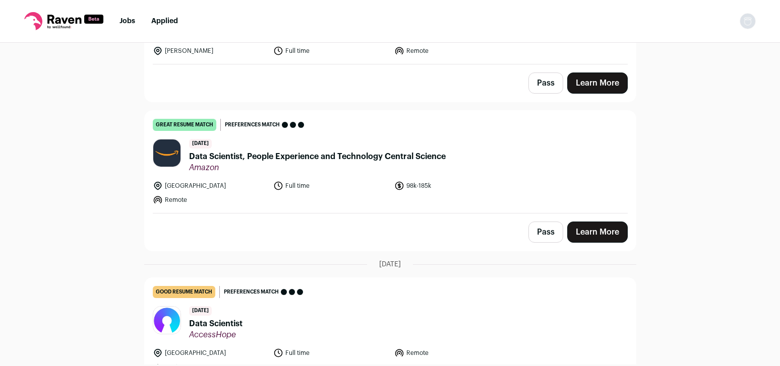
click at [324, 151] on span "Data Scientist, People Experience and Technology Central Science" at bounding box center [317, 157] width 257 height 12
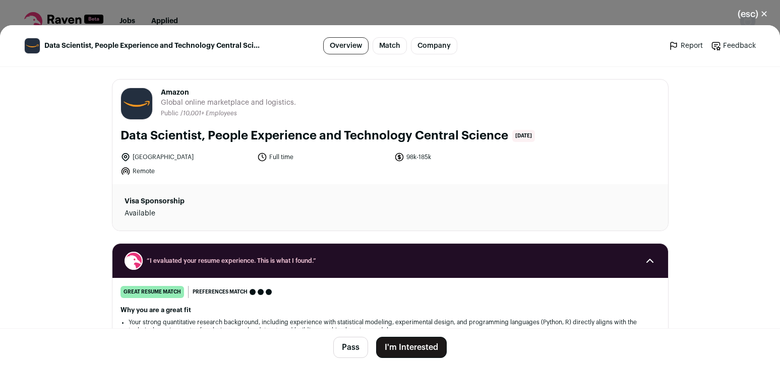
scroll to position [330, 0]
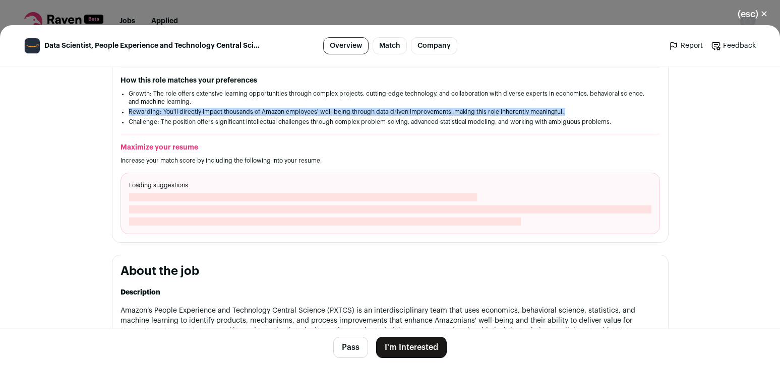
drag, startPoint x: 222, startPoint y: 101, endPoint x: 266, endPoint y: 120, distance: 48.0
click at [266, 120] on ul "Growth: The role offers extensive learning opportunities through complex projec…" at bounding box center [390, 108] width 523 height 36
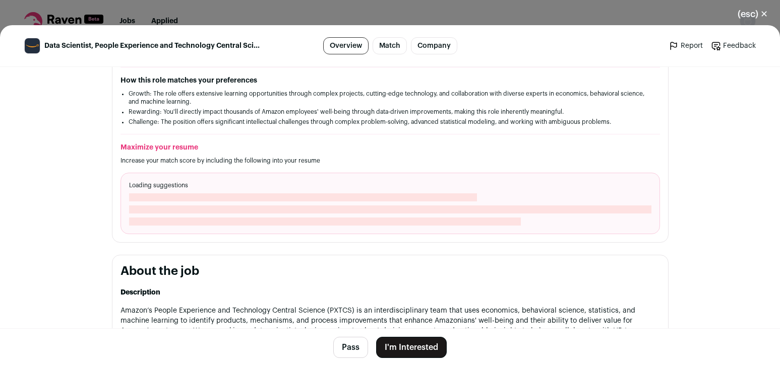
click at [266, 120] on ul "Growth: The role offers extensive learning opportunities through complex projec…" at bounding box center [390, 108] width 523 height 36
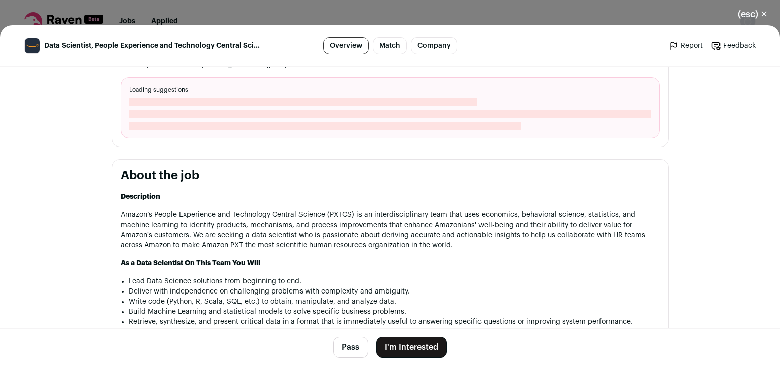
scroll to position [441, 0]
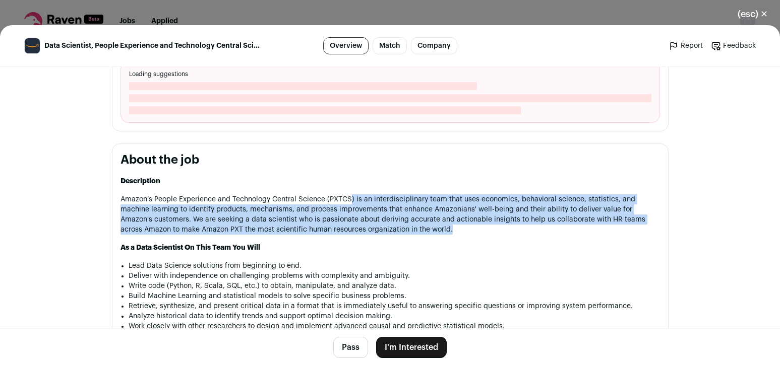
drag, startPoint x: 350, startPoint y: 204, endPoint x: 407, endPoint y: 229, distance: 61.8
click at [407, 229] on p "Amazon’s People Experience and Technology Central Science (PXTCS) is an interdi…" at bounding box center [389, 215] width 539 height 40
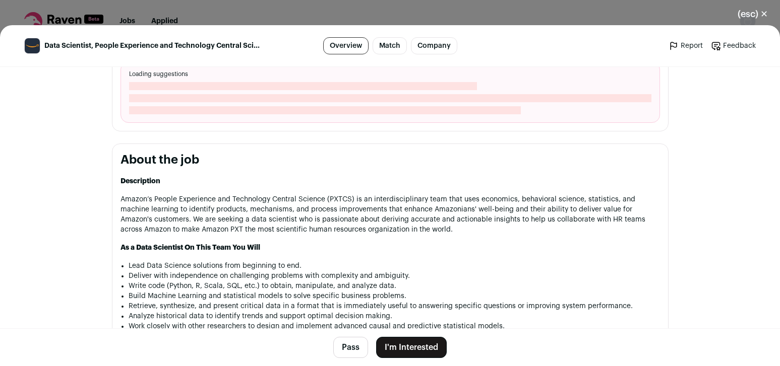
click at [407, 229] on p "Amazon’s People Experience and Technology Central Science (PXTCS) is an interdi…" at bounding box center [389, 215] width 539 height 40
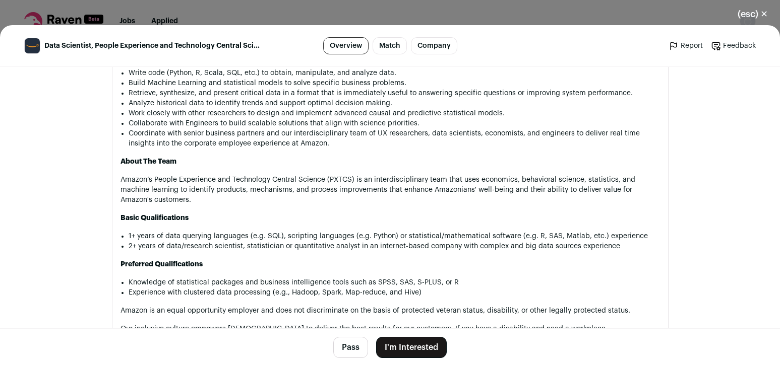
scroll to position [864, 0]
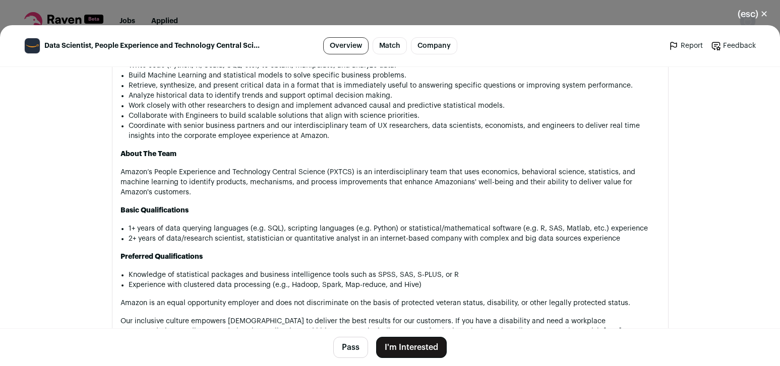
click at [424, 344] on button "I'm Interested" at bounding box center [411, 347] width 71 height 21
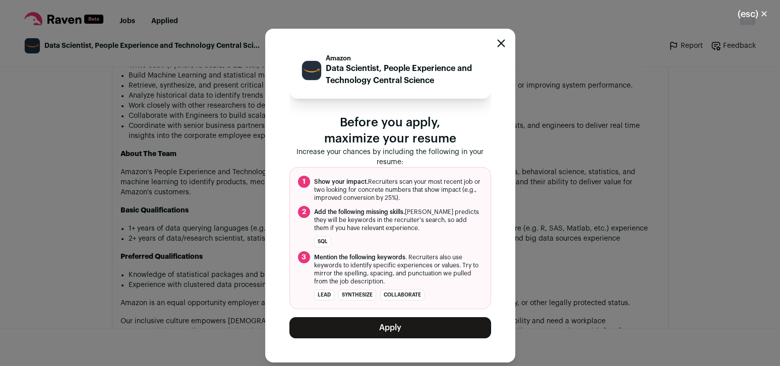
scroll to position [12, 0]
click at [422, 326] on button "Apply" at bounding box center [390, 328] width 202 height 21
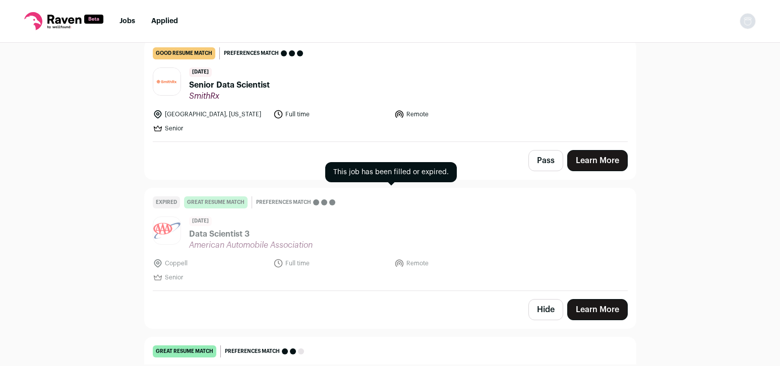
scroll to position [4310, 0]
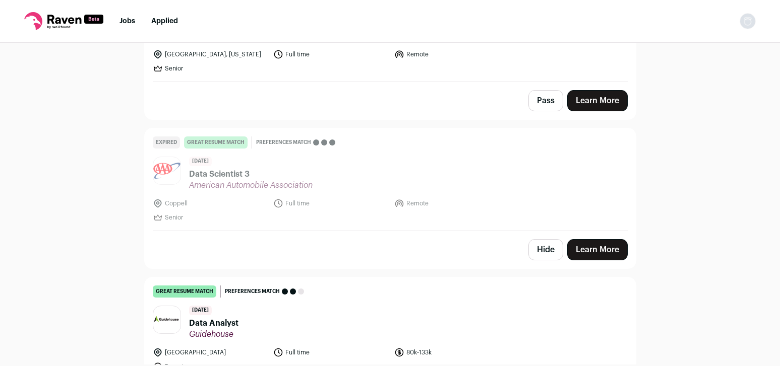
click at [338, 306] on header "11 days ago Data Analyst Guidehouse" at bounding box center [390, 323] width 475 height 34
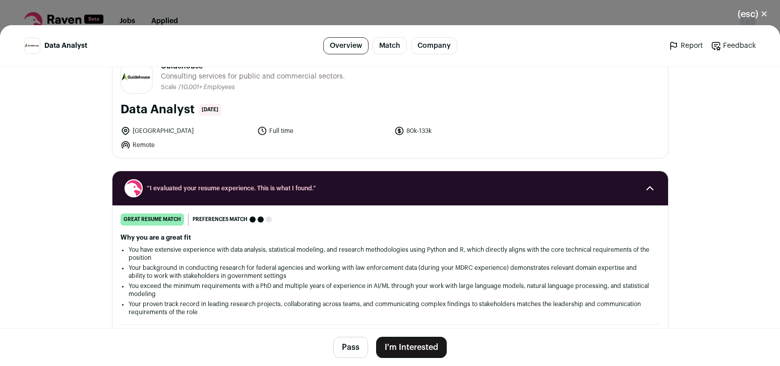
scroll to position [0, 0]
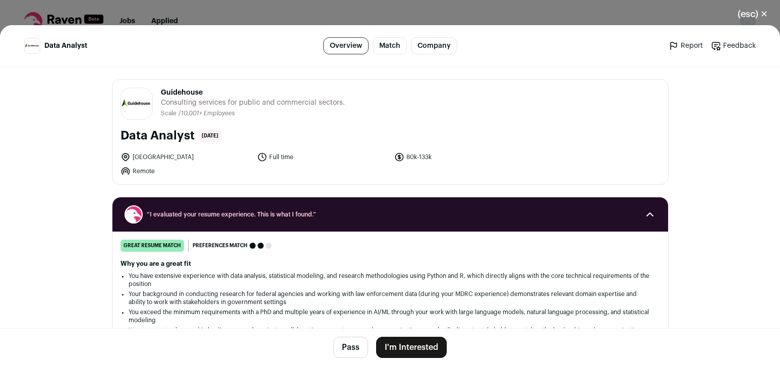
click at [290, 14] on div "(esc) ✕ Data Analyst Overview Match Company Report Feedback Report Feedback Gui…" at bounding box center [390, 183] width 780 height 366
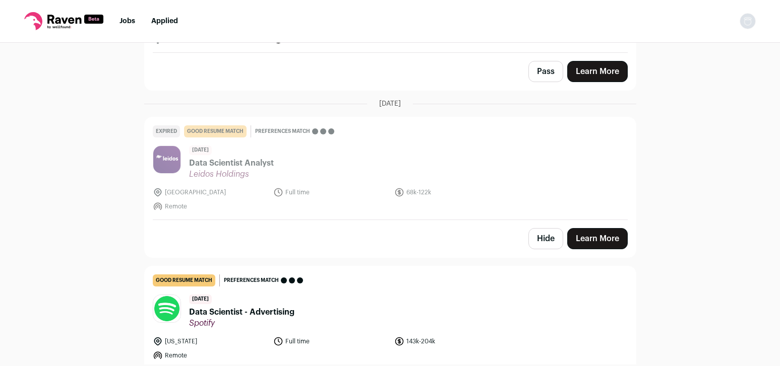
scroll to position [4567, 0]
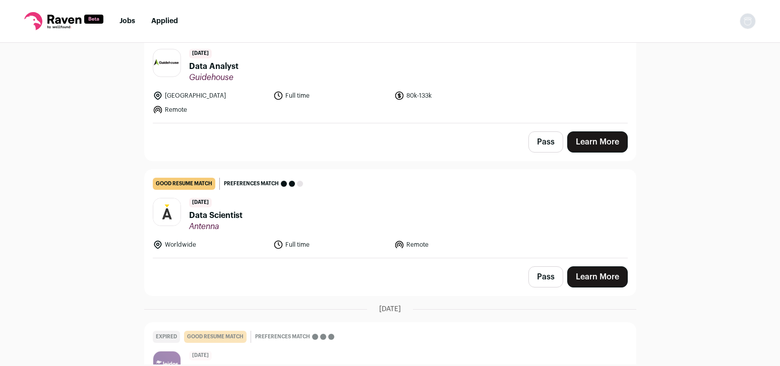
click at [228, 210] on span "Data Scientist" at bounding box center [215, 216] width 53 height 12
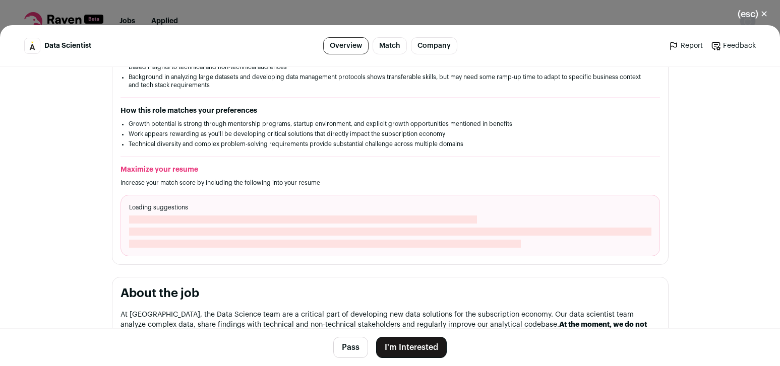
scroll to position [291, 0]
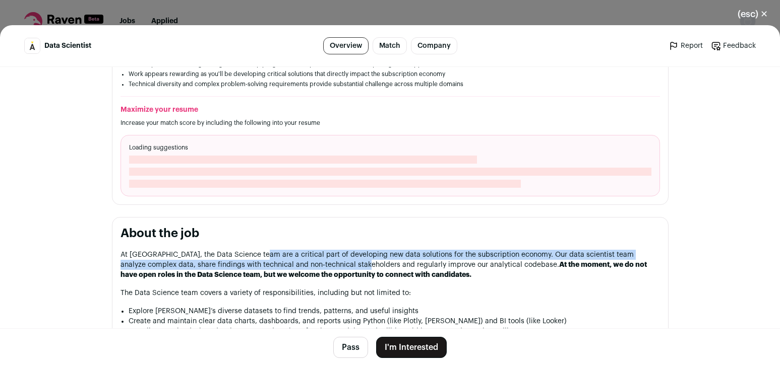
drag, startPoint x: 255, startPoint y: 261, endPoint x: 339, endPoint y: 272, distance: 84.9
click at [339, 272] on p "At Antenna, the Data Science team are a critical part of developing new data so…" at bounding box center [389, 265] width 539 height 30
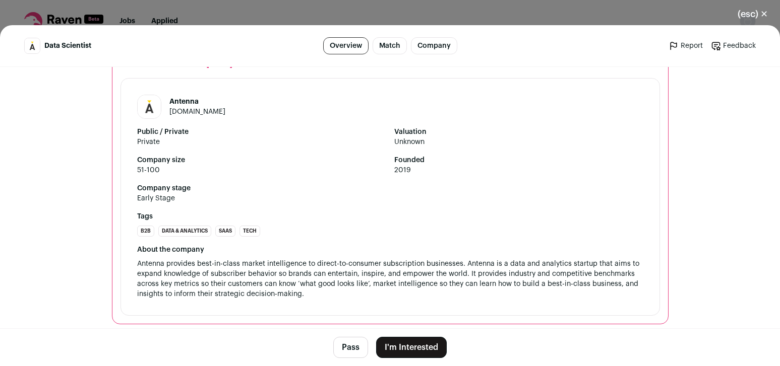
scroll to position [977, 0]
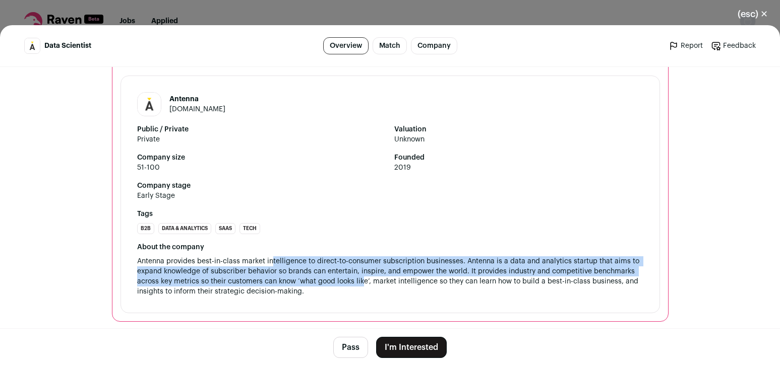
drag, startPoint x: 280, startPoint y: 286, endPoint x: 358, endPoint y: 305, distance: 81.0
click at [358, 297] on div "About the company Antenna provides best-in-class market intelligence to direct-…" at bounding box center [390, 269] width 506 height 54
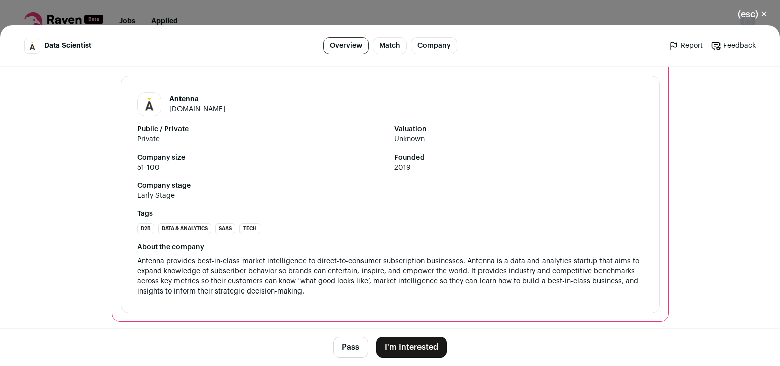
click at [358, 297] on div "About the company Antenna provides best-in-class market intelligence to direct-…" at bounding box center [390, 269] width 506 height 54
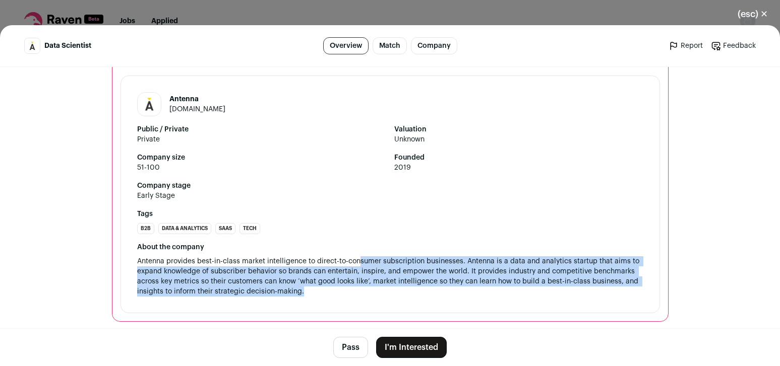
drag, startPoint x: 354, startPoint y: 282, endPoint x: 407, endPoint y: 310, distance: 60.4
click at [407, 297] on div "About the company Antenna provides best-in-class market intelligence to direct-…" at bounding box center [390, 269] width 506 height 54
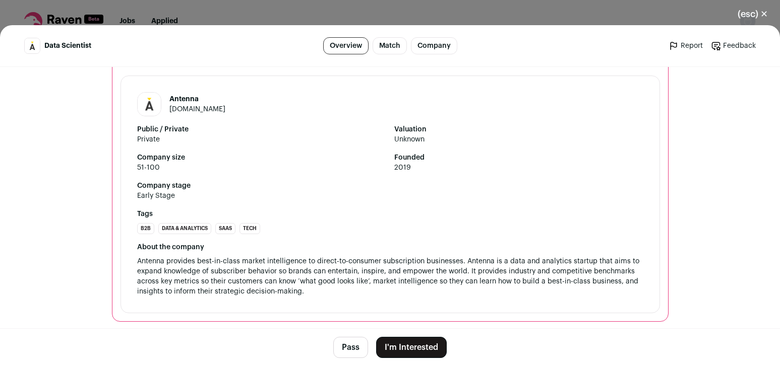
click at [407, 297] on div "About the company Antenna provides best-in-class market intelligence to direct-…" at bounding box center [390, 269] width 506 height 54
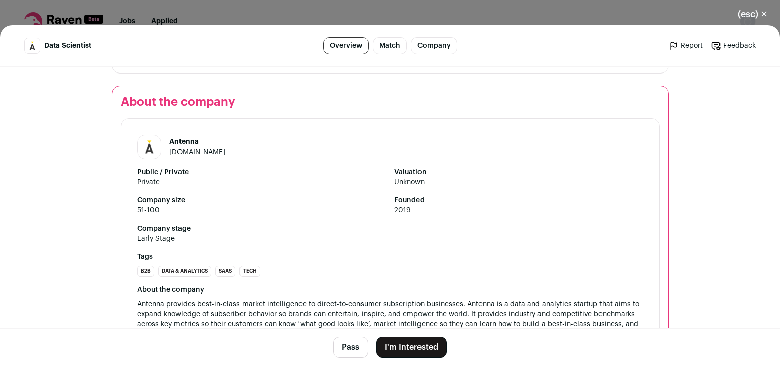
scroll to position [1069, 0]
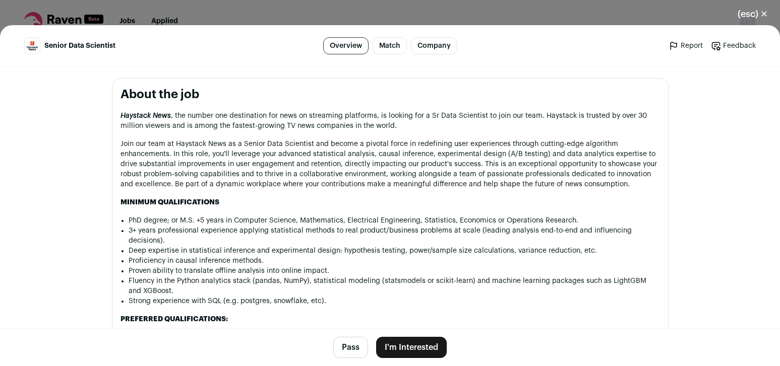
scroll to position [531, 0]
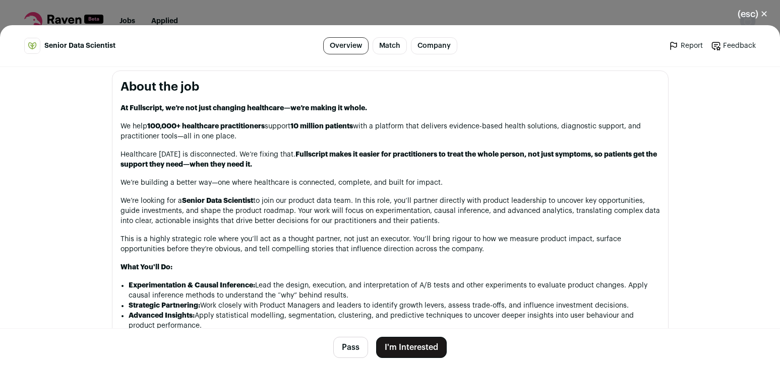
scroll to position [454, 0]
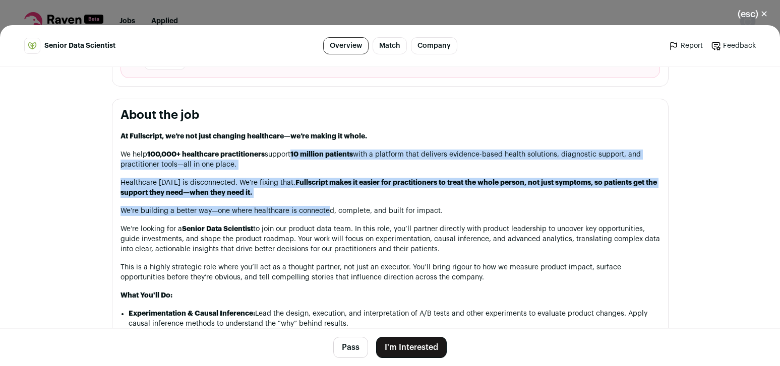
drag, startPoint x: 291, startPoint y: 156, endPoint x: 325, endPoint y: 211, distance: 65.2
click at [325, 211] on p "We’re building a better way—one where healthcare is connected, complete, and bu…" at bounding box center [389, 211] width 539 height 10
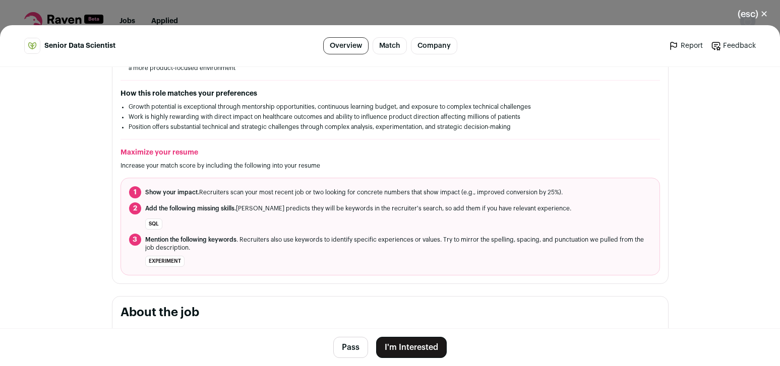
scroll to position [0, 0]
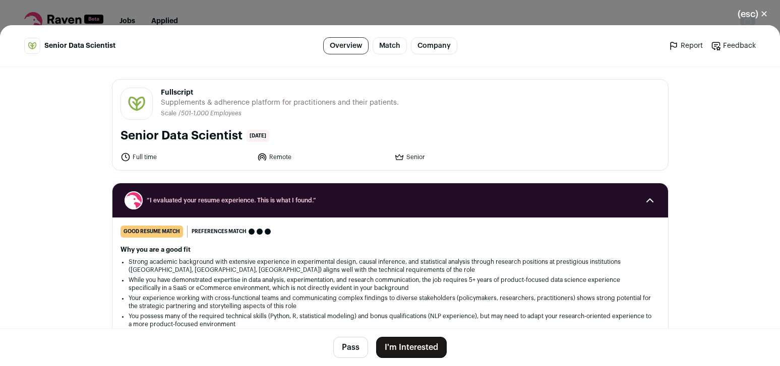
drag, startPoint x: 251, startPoint y: 102, endPoint x: 393, endPoint y: 103, distance: 141.1
click at [393, 103] on header "Fullscript [DOMAIN_NAME] Public / Private Private Valuation Unknown Company siz…" at bounding box center [389, 104] width 539 height 32
drag, startPoint x: 300, startPoint y: 104, endPoint x: 402, endPoint y: 104, distance: 102.3
click at [402, 104] on header "Fullscript [DOMAIN_NAME] Public / Private Private Valuation Unknown Company siz…" at bounding box center [389, 104] width 539 height 32
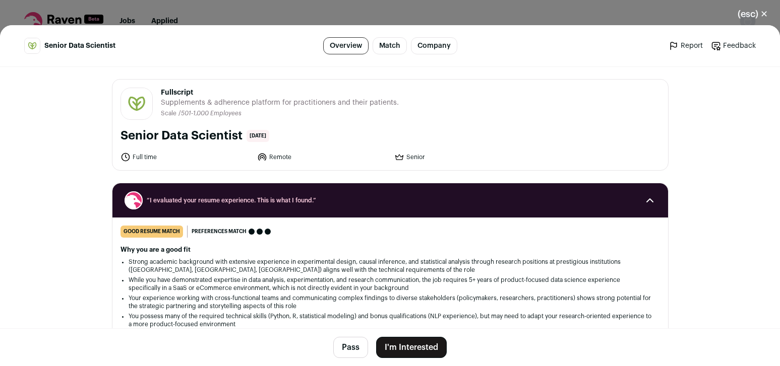
click at [402, 104] on header "Fullscript [DOMAIN_NAME] Public / Private Private Valuation Unknown Company siz…" at bounding box center [389, 104] width 539 height 32
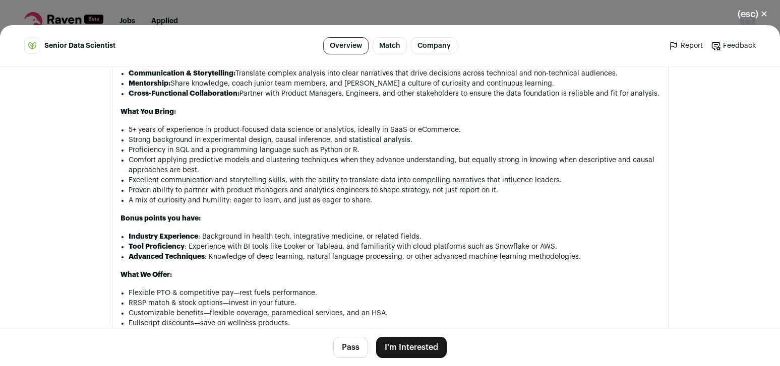
scroll to position [677, 0]
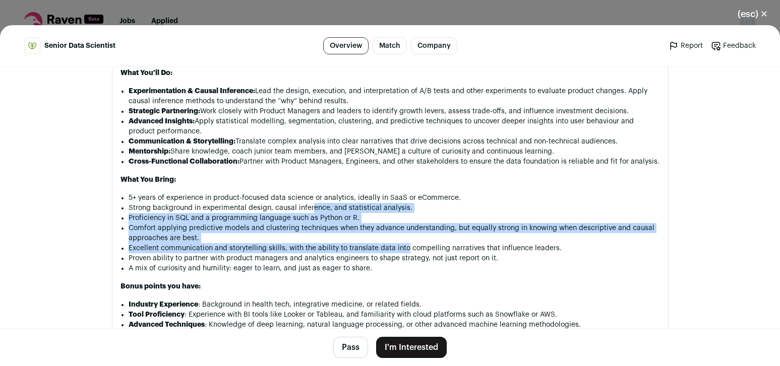
drag, startPoint x: 308, startPoint y: 214, endPoint x: 402, endPoint y: 261, distance: 105.0
click at [402, 261] on ul "5+ years of experience in product-focused data science or analytics, ideally in…" at bounding box center [394, 233] width 531 height 81
click at [402, 254] on li "Excellent communication and storytelling skills, with the ability to translate …" at bounding box center [394, 248] width 531 height 10
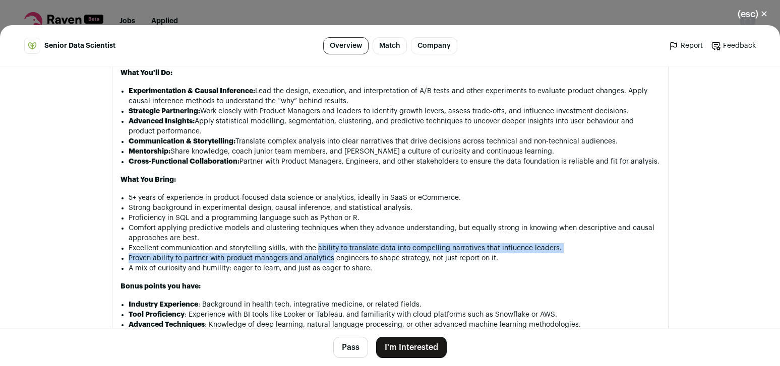
drag, startPoint x: 311, startPoint y: 257, endPoint x: 328, endPoint y: 272, distance: 22.9
click at [328, 272] on ul "5+ years of experience in product-focused data science or analytics, ideally in…" at bounding box center [394, 233] width 531 height 81
click at [328, 264] on li "Proven ability to partner with product managers and analytics engineers to shap…" at bounding box center [394, 259] width 531 height 10
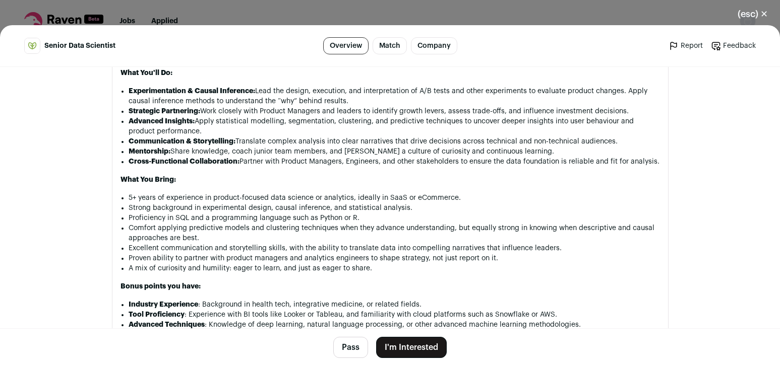
click at [757, 15] on button "(esc) ✕" at bounding box center [752, 14] width 54 height 22
